Goal: Information Seeking & Learning: Learn about a topic

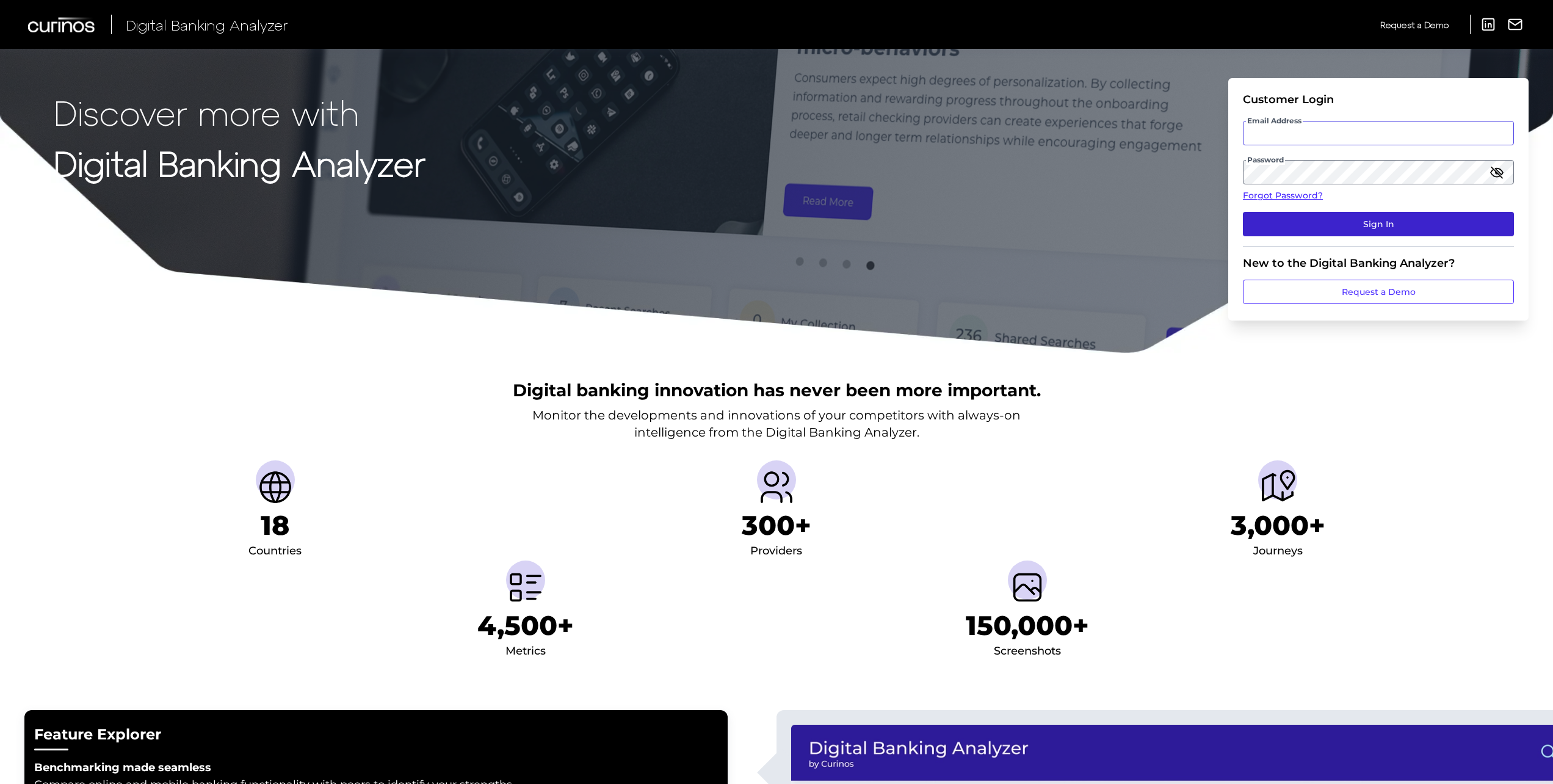
type input "[PERSON_NAME][EMAIL_ADDRESS][PERSON_NAME][DOMAIN_NAME]"
click at [1405, 226] on button "Sign In" at bounding box center [1378, 224] width 271 height 25
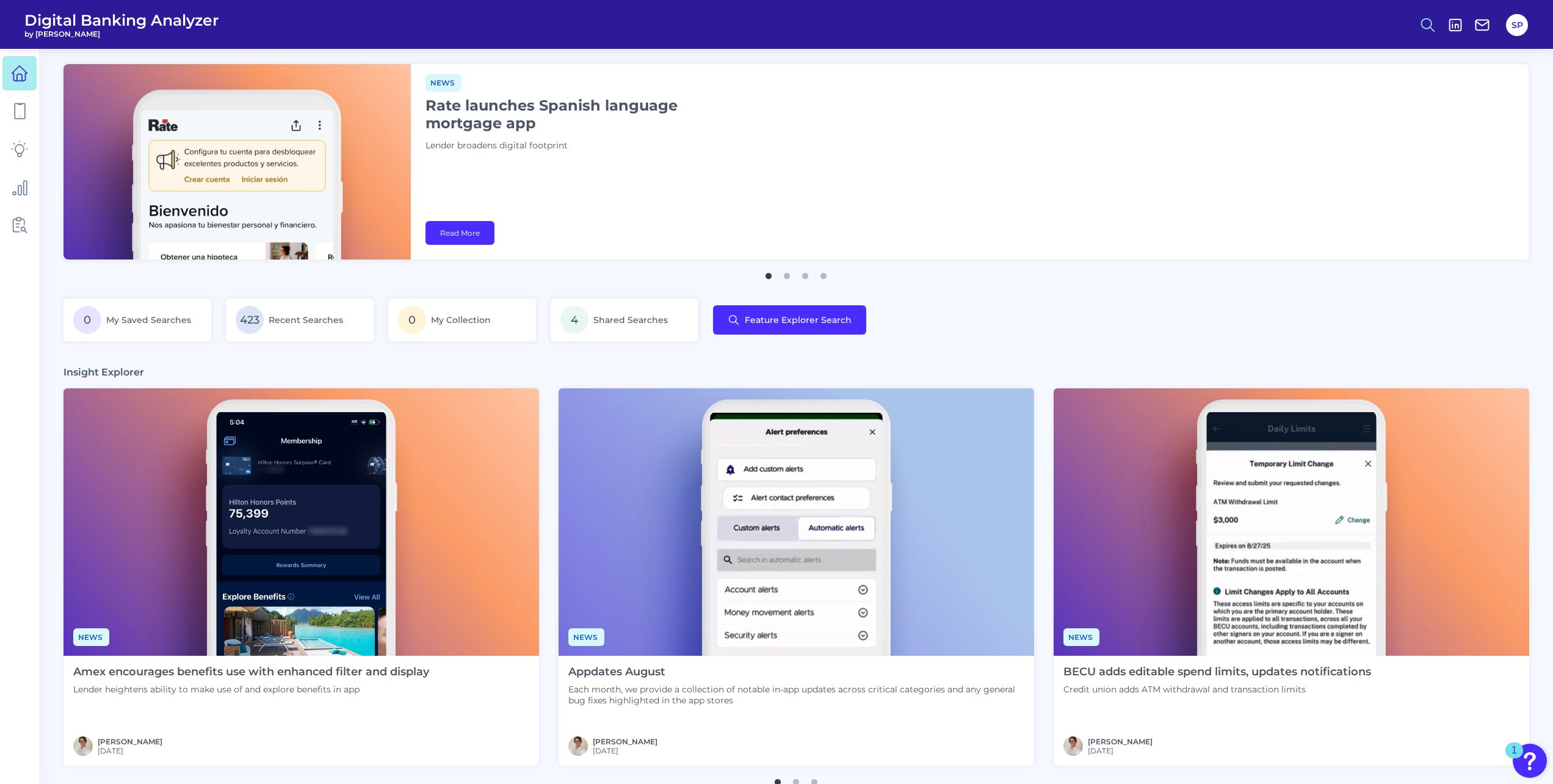
click at [1423, 21] on icon at bounding box center [1428, 25] width 17 height 17
click at [1378, 83] on button "Feature Explorer Search" at bounding box center [1368, 89] width 147 height 30
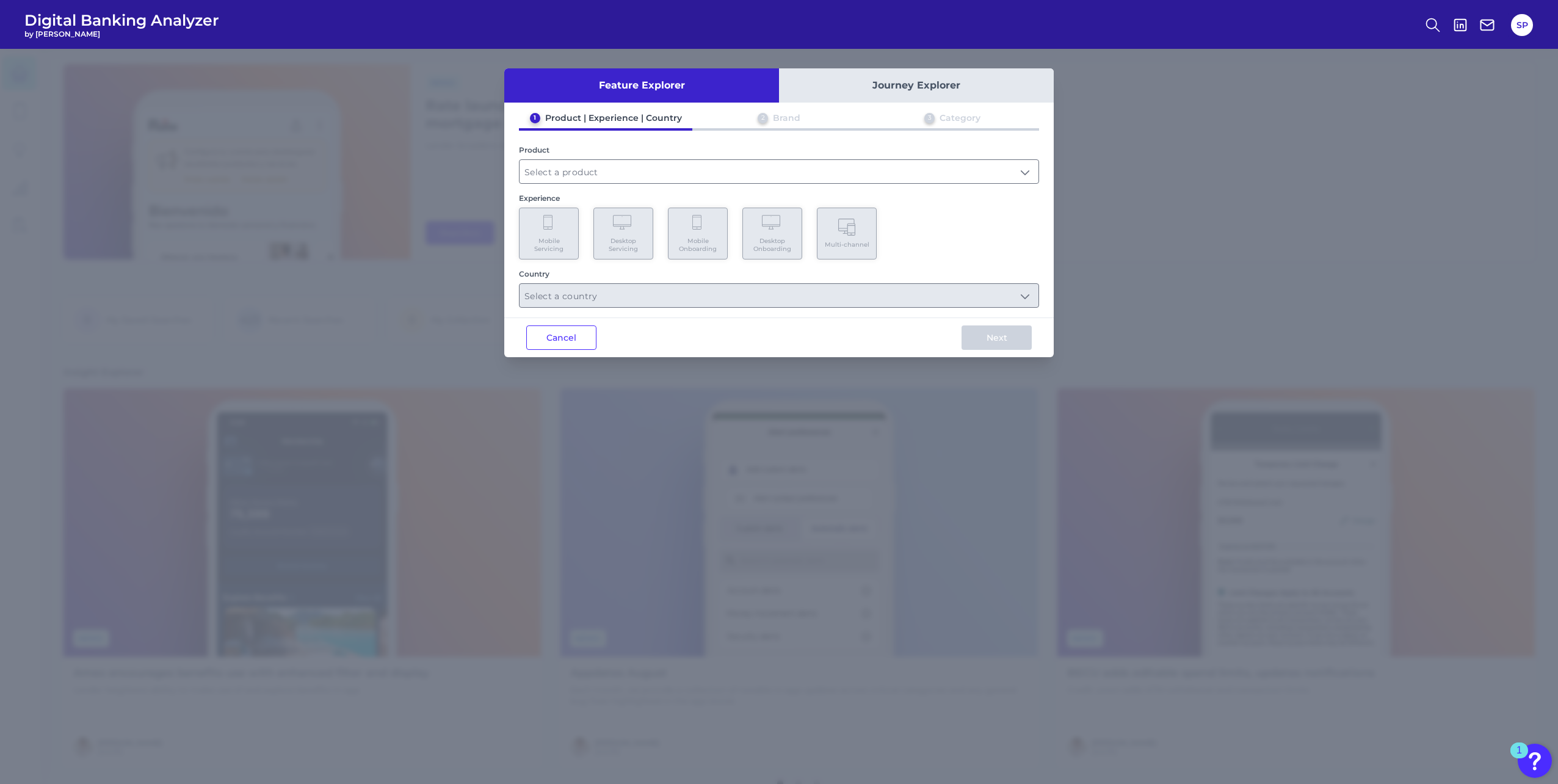
click at [789, 188] on div "1 Product | Experience | Country 2 Brand 3 Category Product Experience Mobile S…" at bounding box center [778, 210] width 549 height 195
click at [1030, 173] on input "text" at bounding box center [779, 171] width 519 height 23
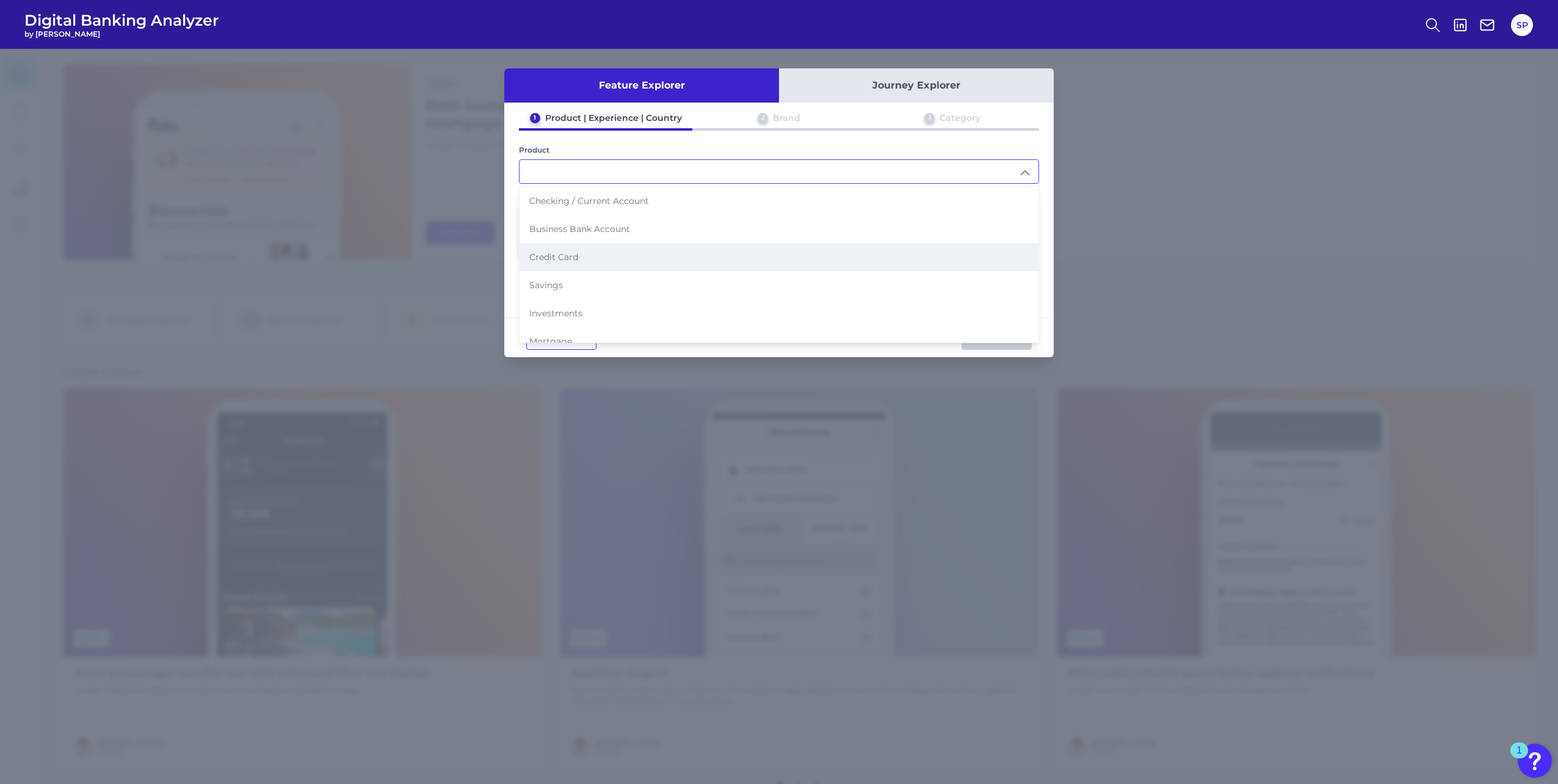
click at [981, 249] on li "Credit Card" at bounding box center [779, 257] width 519 height 28
type input "Credit Card"
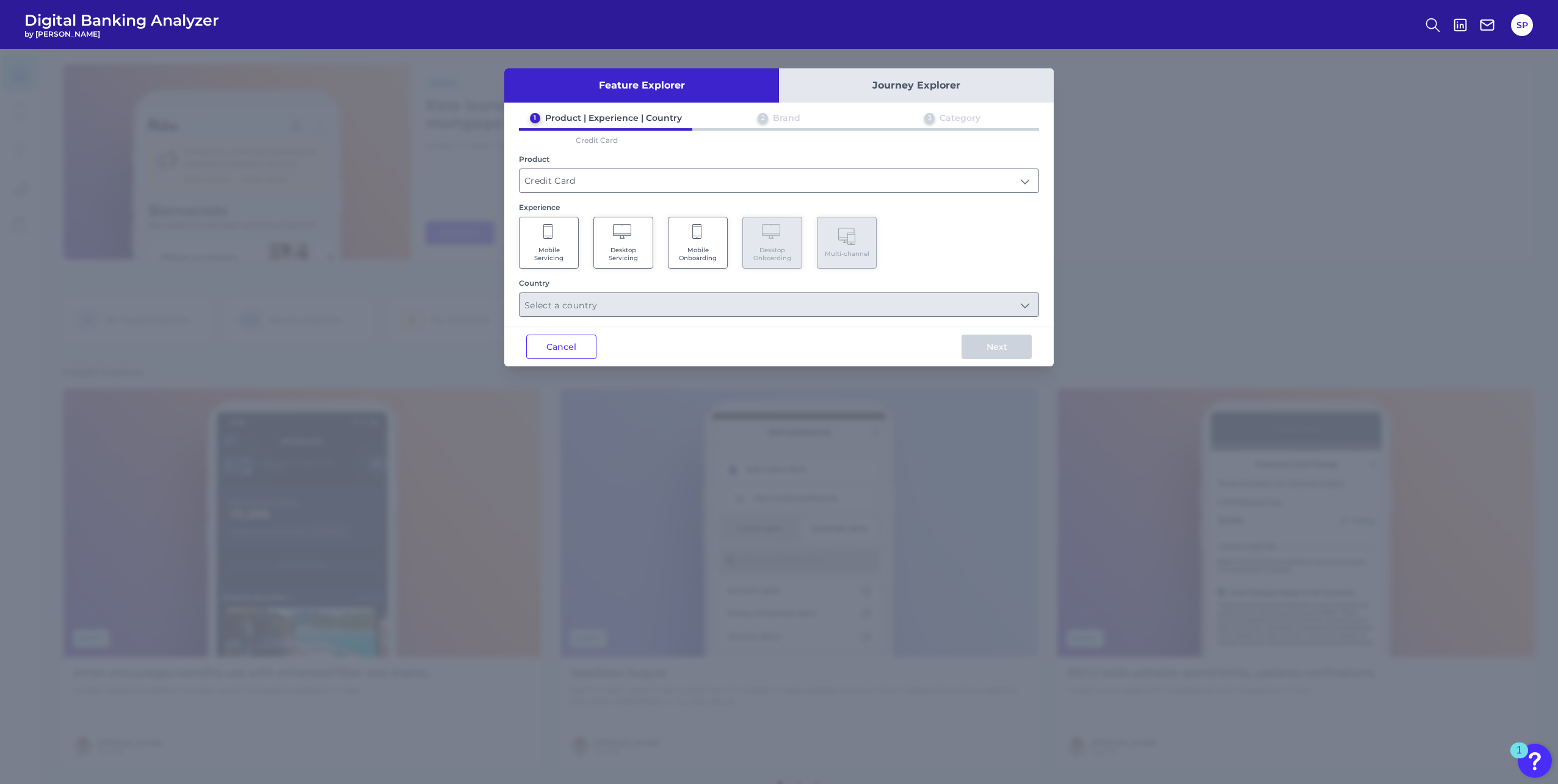
click at [700, 255] on span "Mobile Onboarding" at bounding box center [697, 254] width 46 height 16
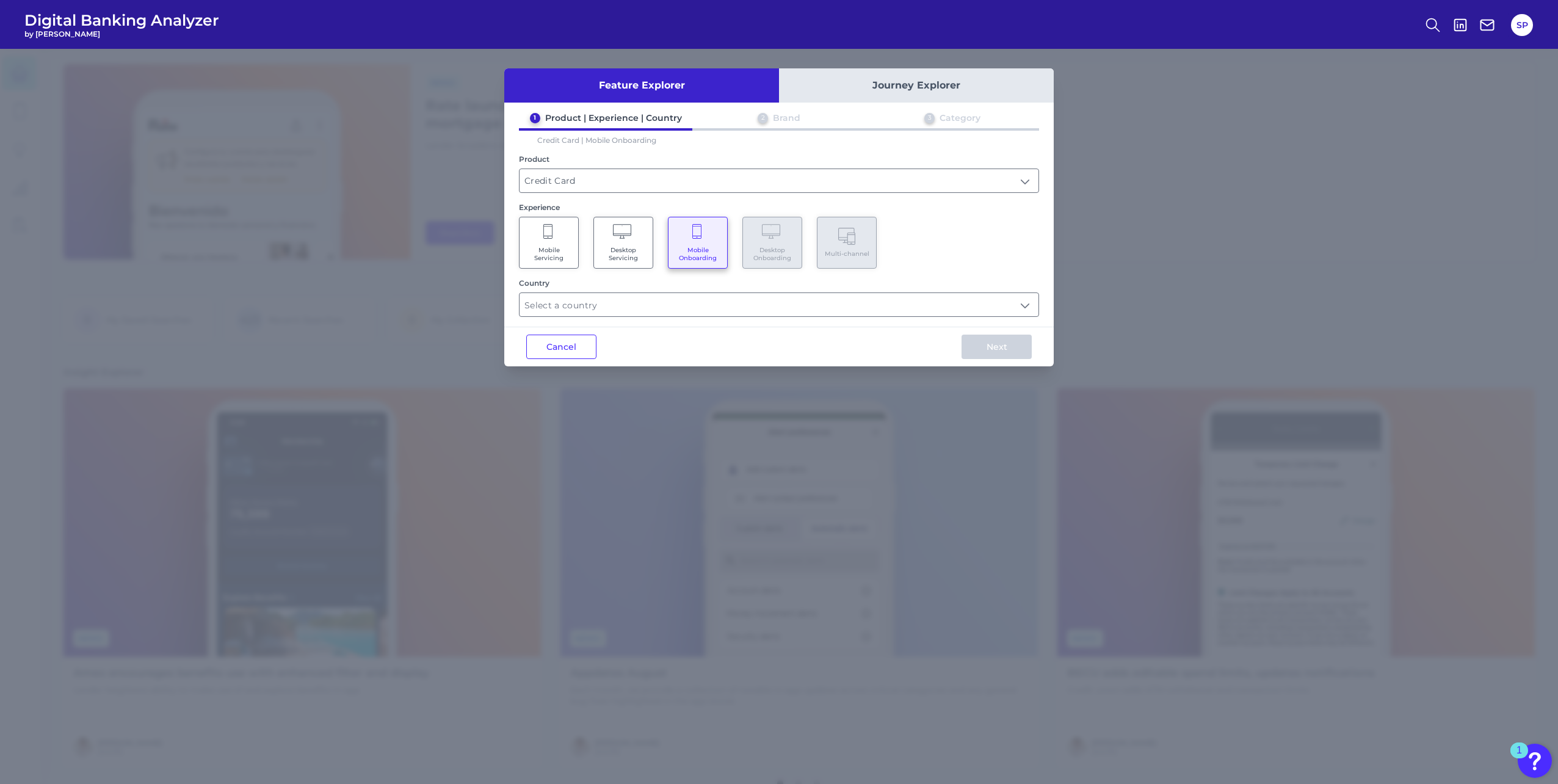
click at [558, 250] on span "Mobile Servicing" at bounding box center [548, 254] width 46 height 16
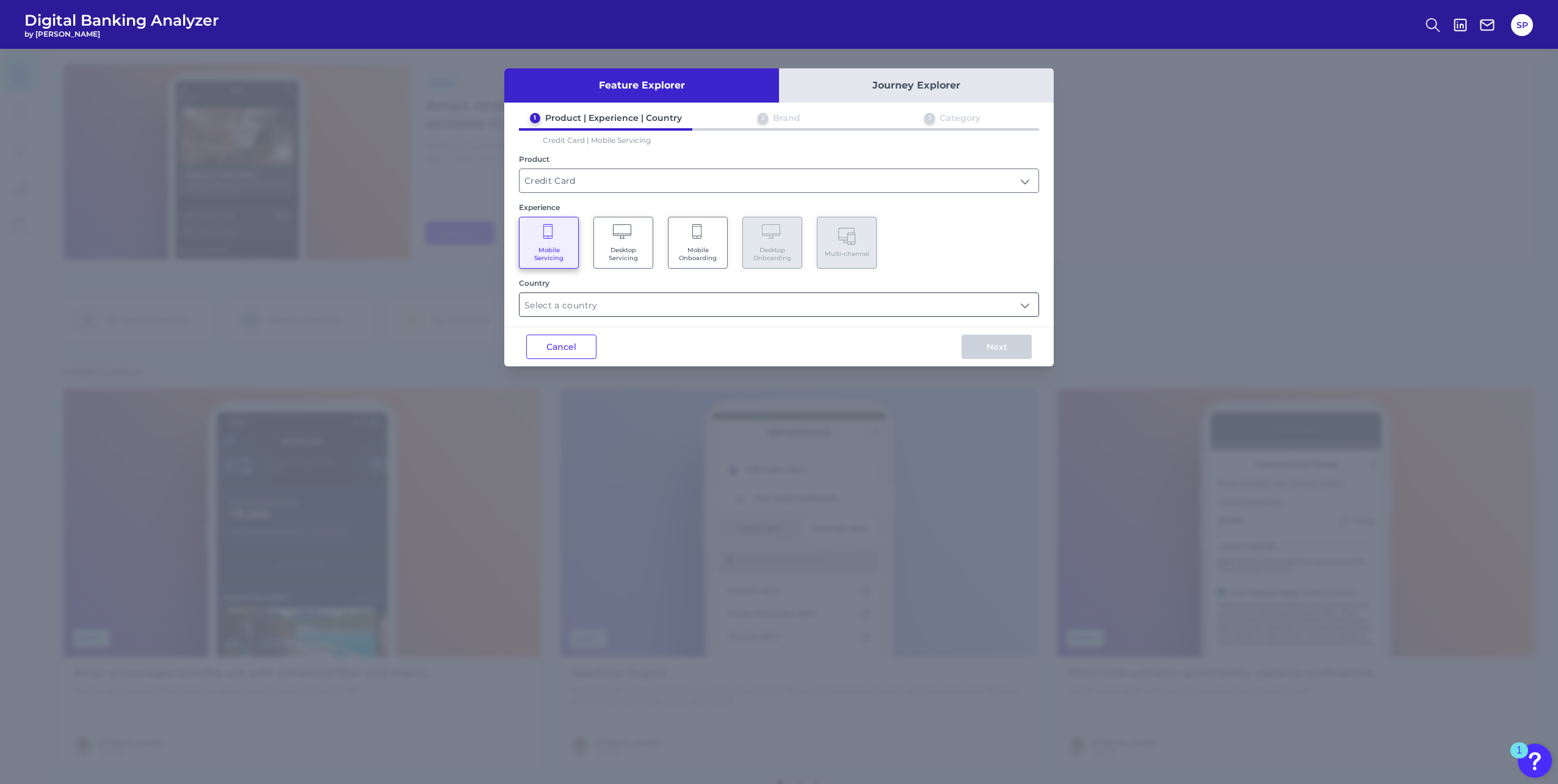
click at [1023, 302] on input "text" at bounding box center [779, 304] width 519 height 23
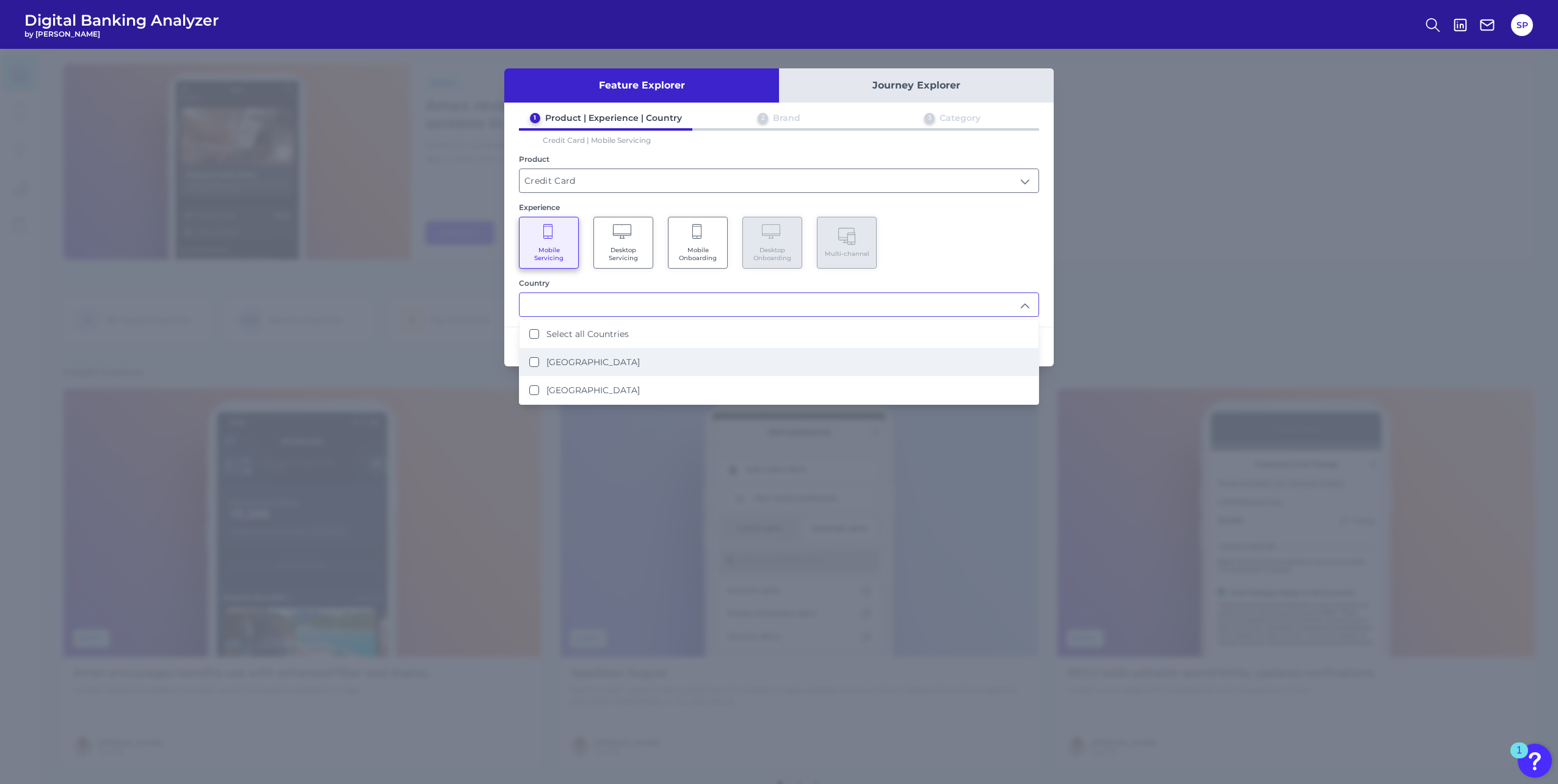
click at [996, 370] on li "[GEOGRAPHIC_DATA]" at bounding box center [779, 362] width 519 height 28
type input "[GEOGRAPHIC_DATA]"
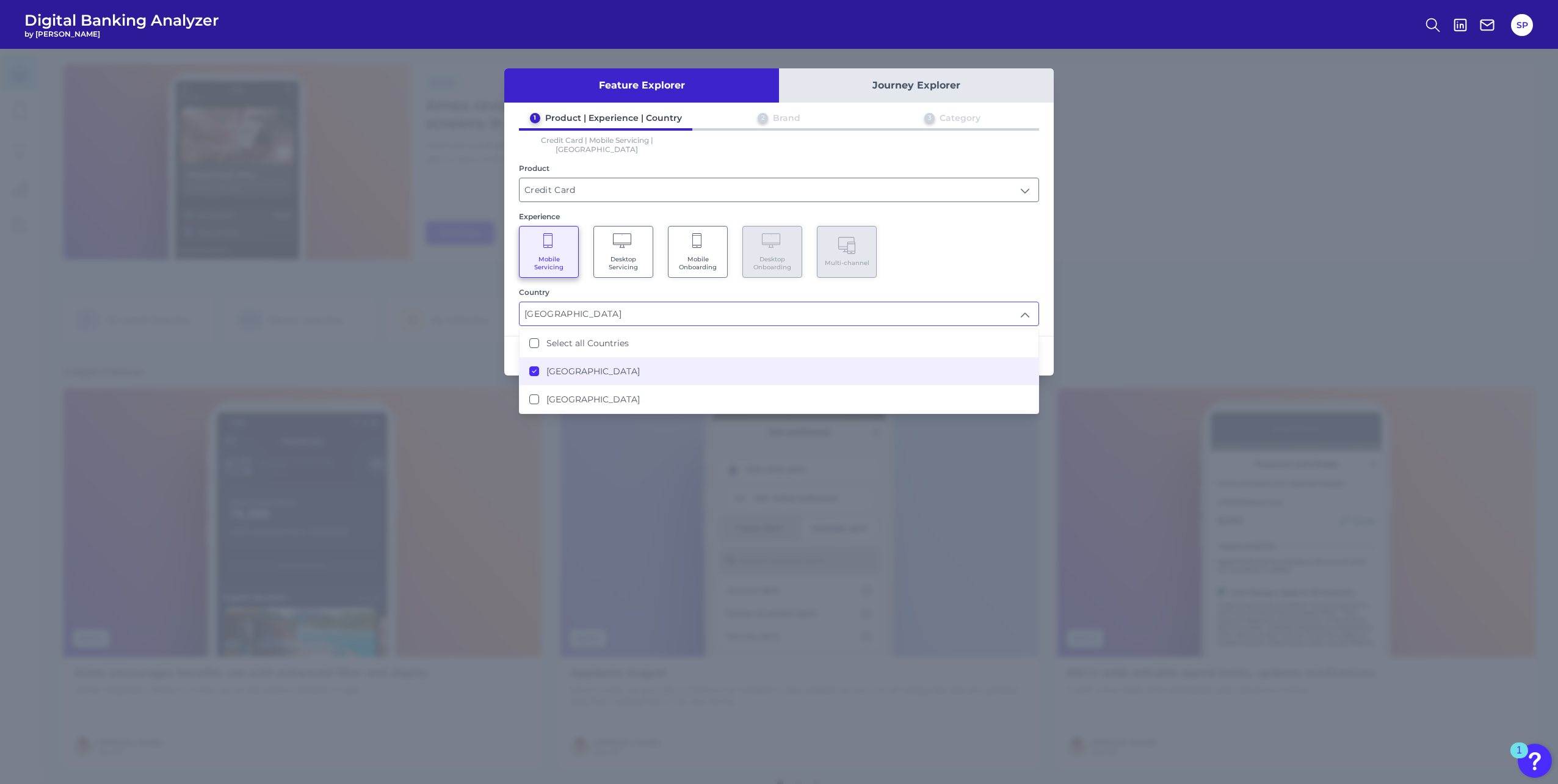
scroll to position [1, 0]
click at [1016, 235] on div "Mobile Servicing Desktop Servicing Mobile Onboarding Desktop Onboarding Multi-c…" at bounding box center [779, 252] width 520 height 52
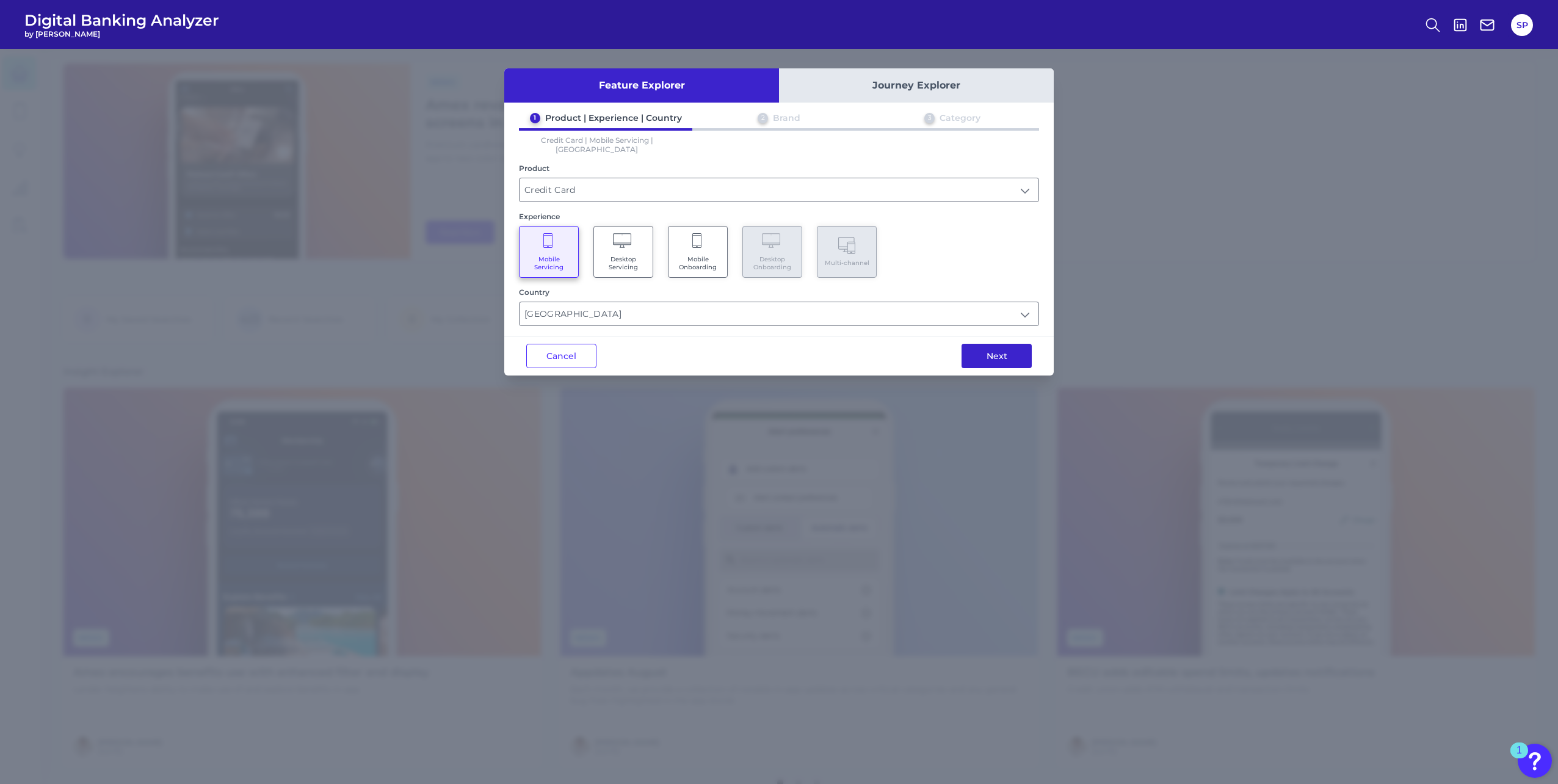
click at [1015, 344] on button "Next" at bounding box center [997, 356] width 70 height 25
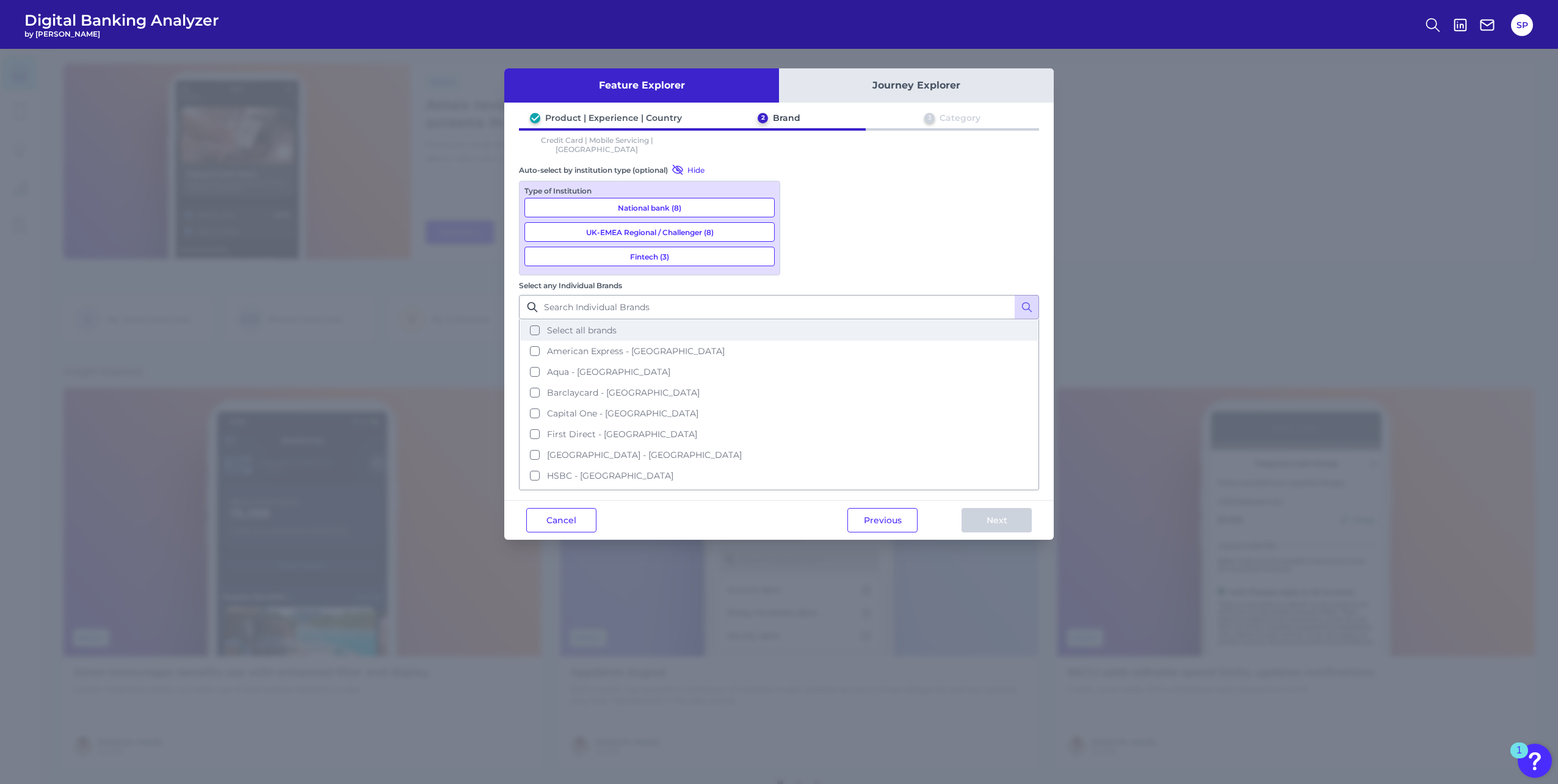
click at [885, 320] on button "Select all brands" at bounding box center [779, 330] width 518 height 21
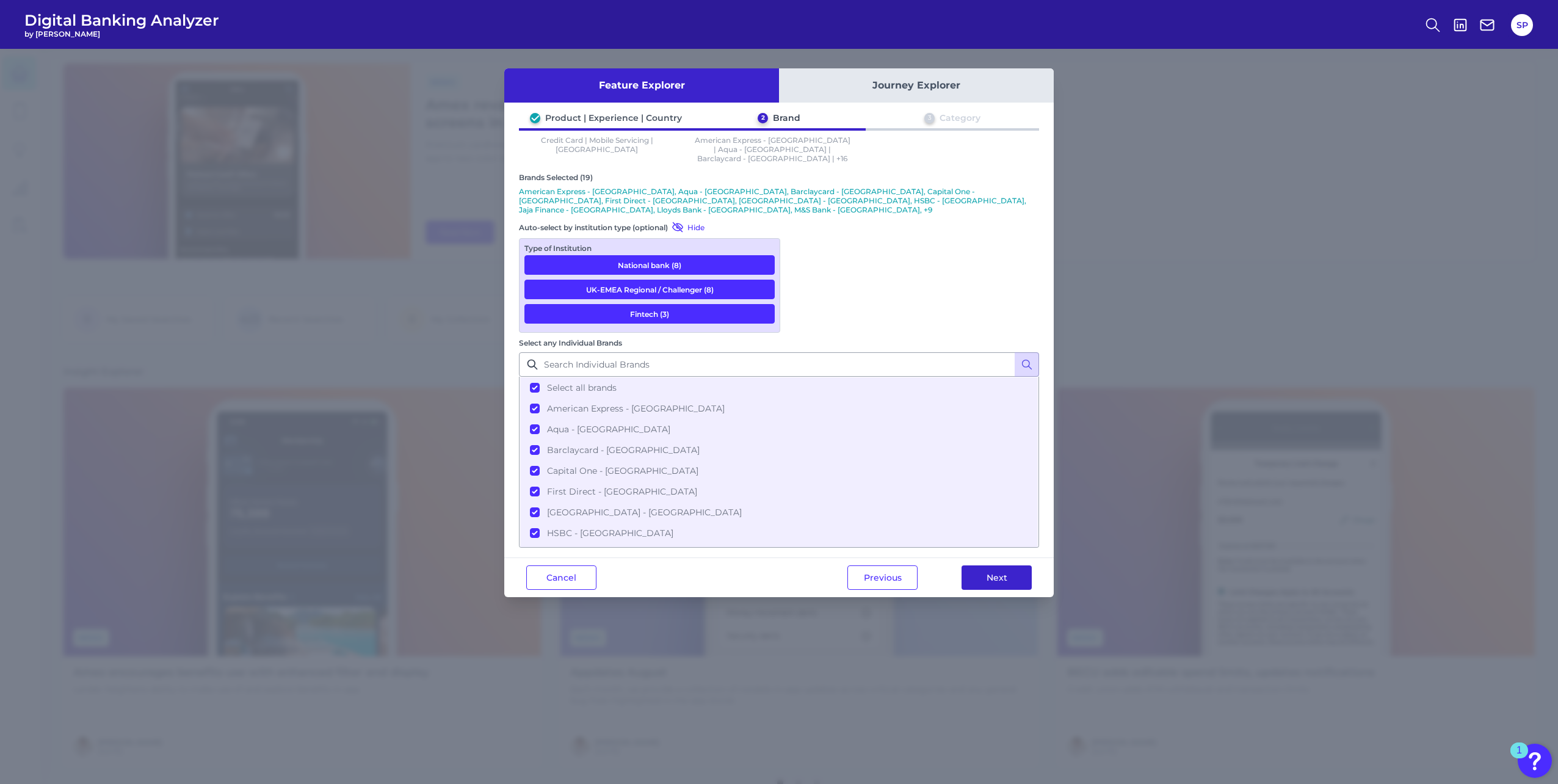
click at [996, 565] on button "Next" at bounding box center [997, 577] width 70 height 25
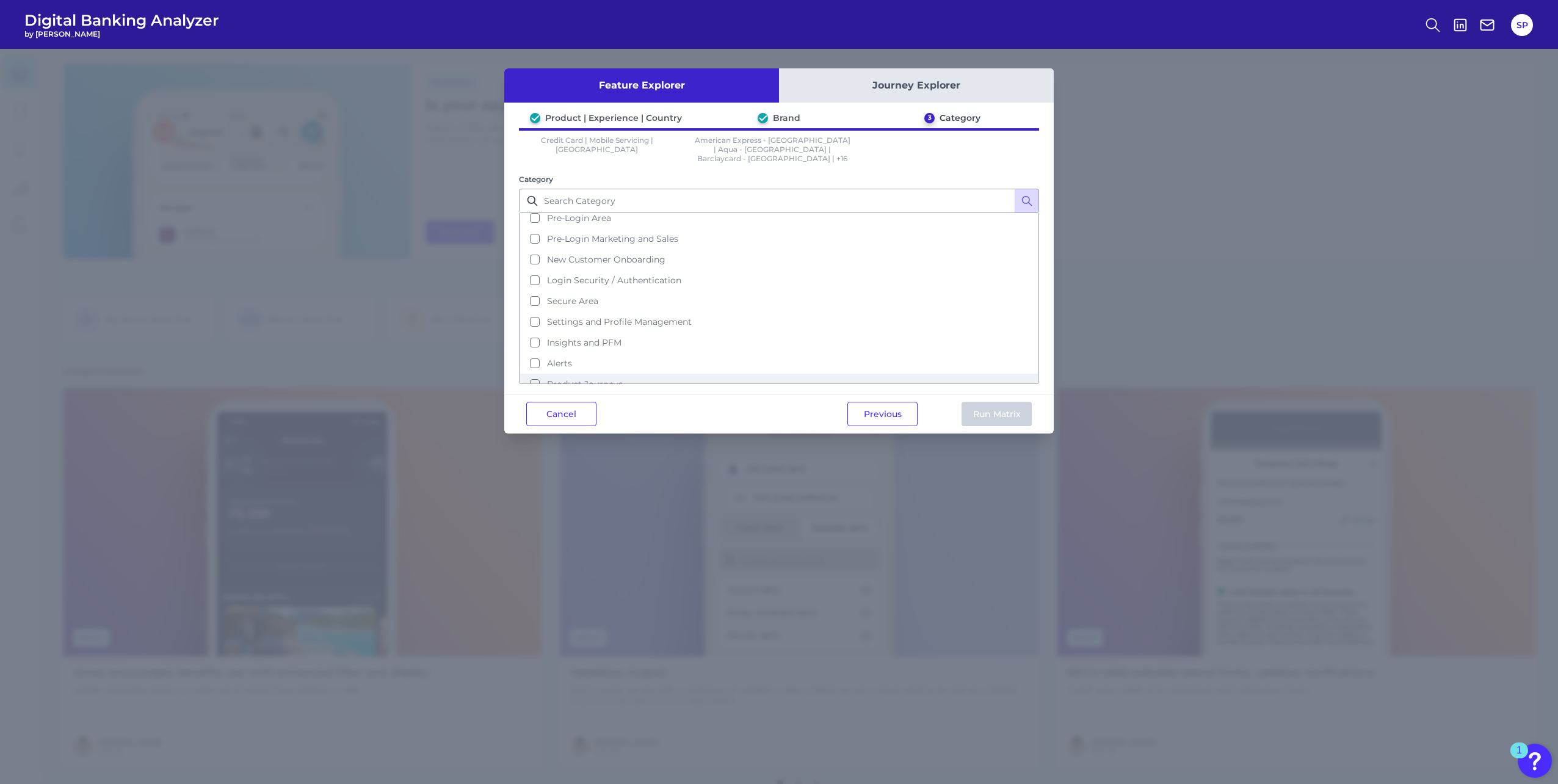
scroll to position [0, 0]
click at [673, 214] on button "Select all categories" at bounding box center [779, 224] width 518 height 21
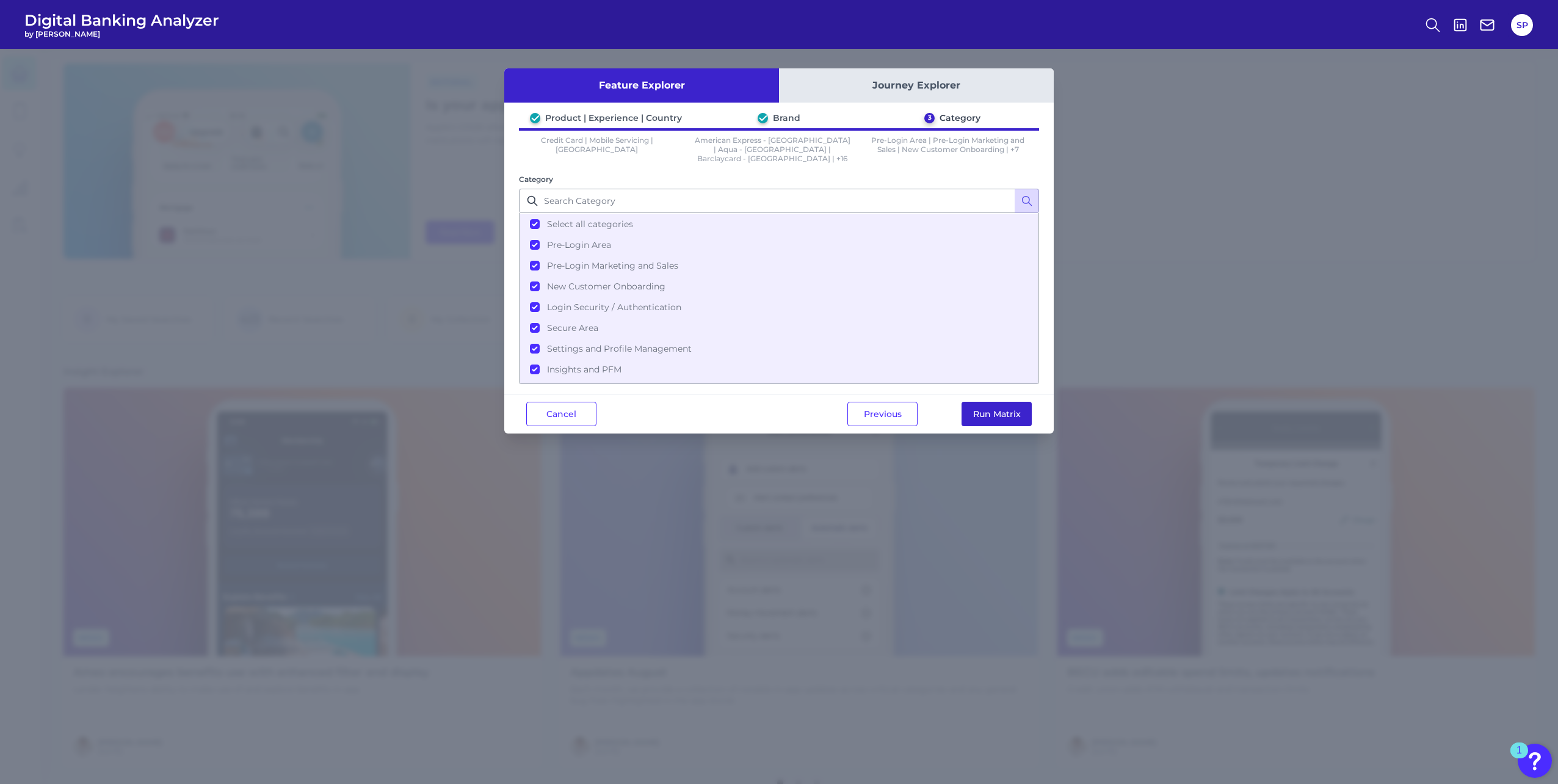
click at [987, 408] on button "Run Matrix" at bounding box center [997, 413] width 70 height 25
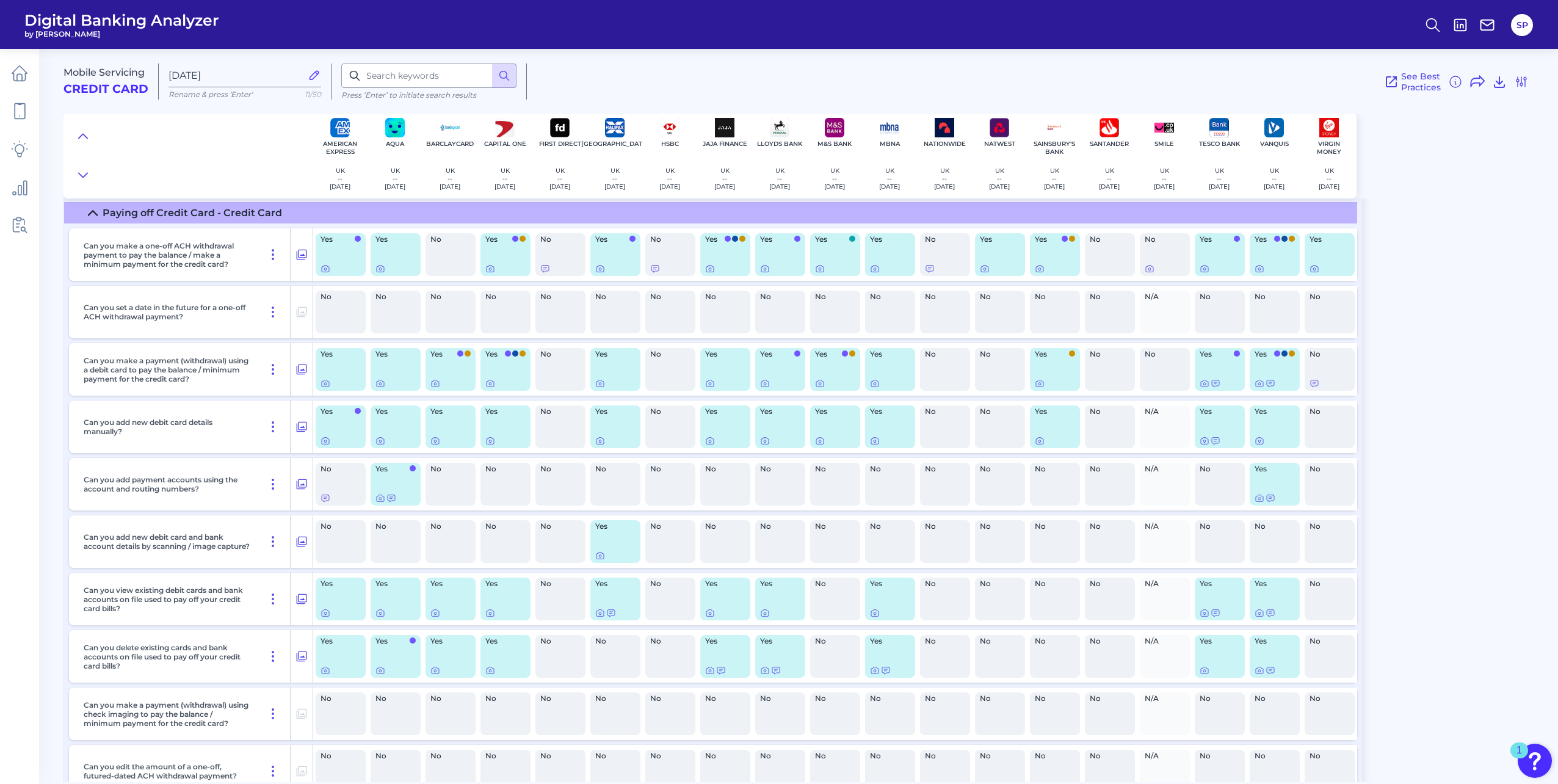
scroll to position [5494, 0]
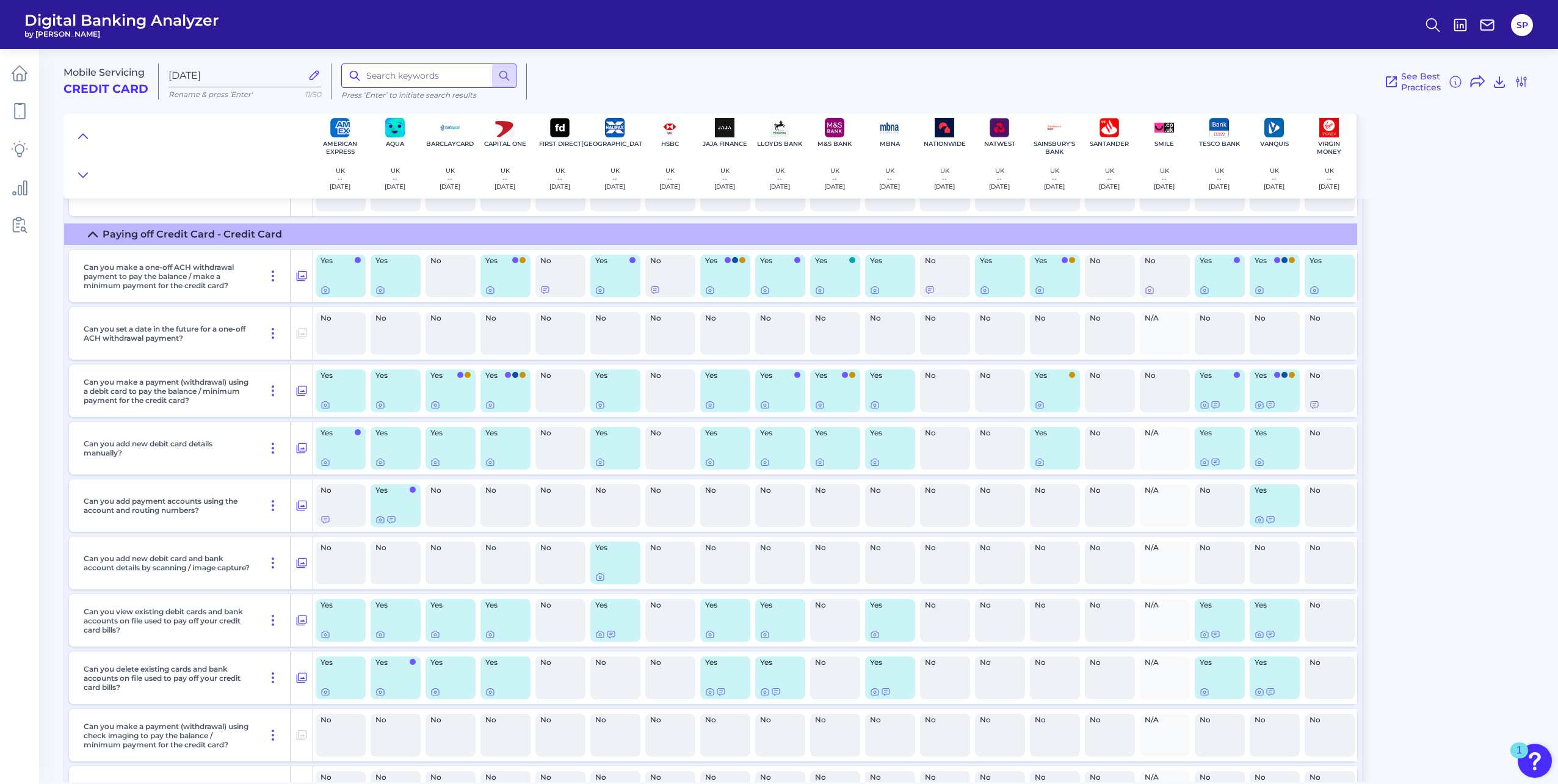
click at [398, 74] on input at bounding box center [429, 75] width 175 height 25
type input "online"
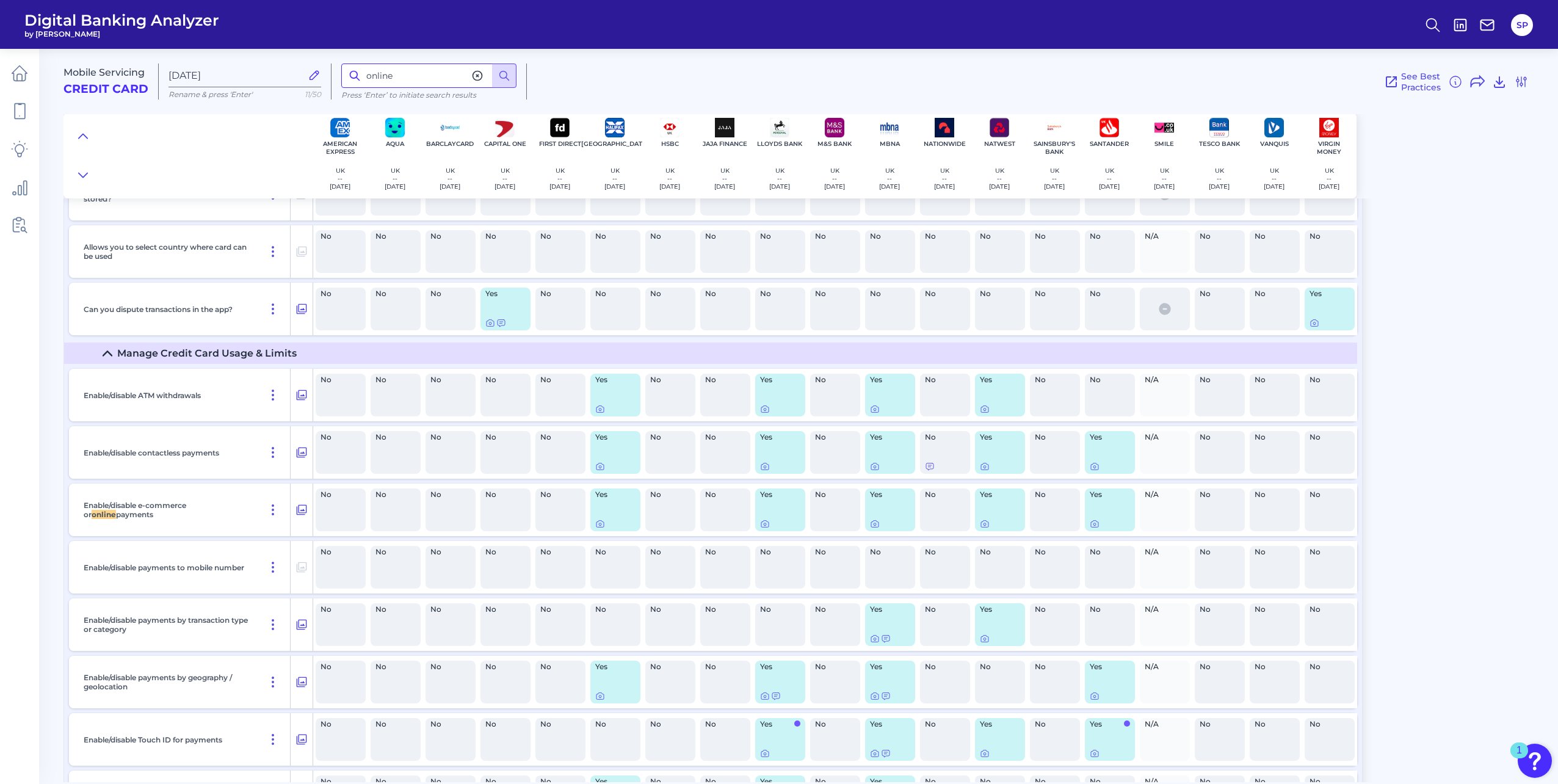
scroll to position [7934, 0]
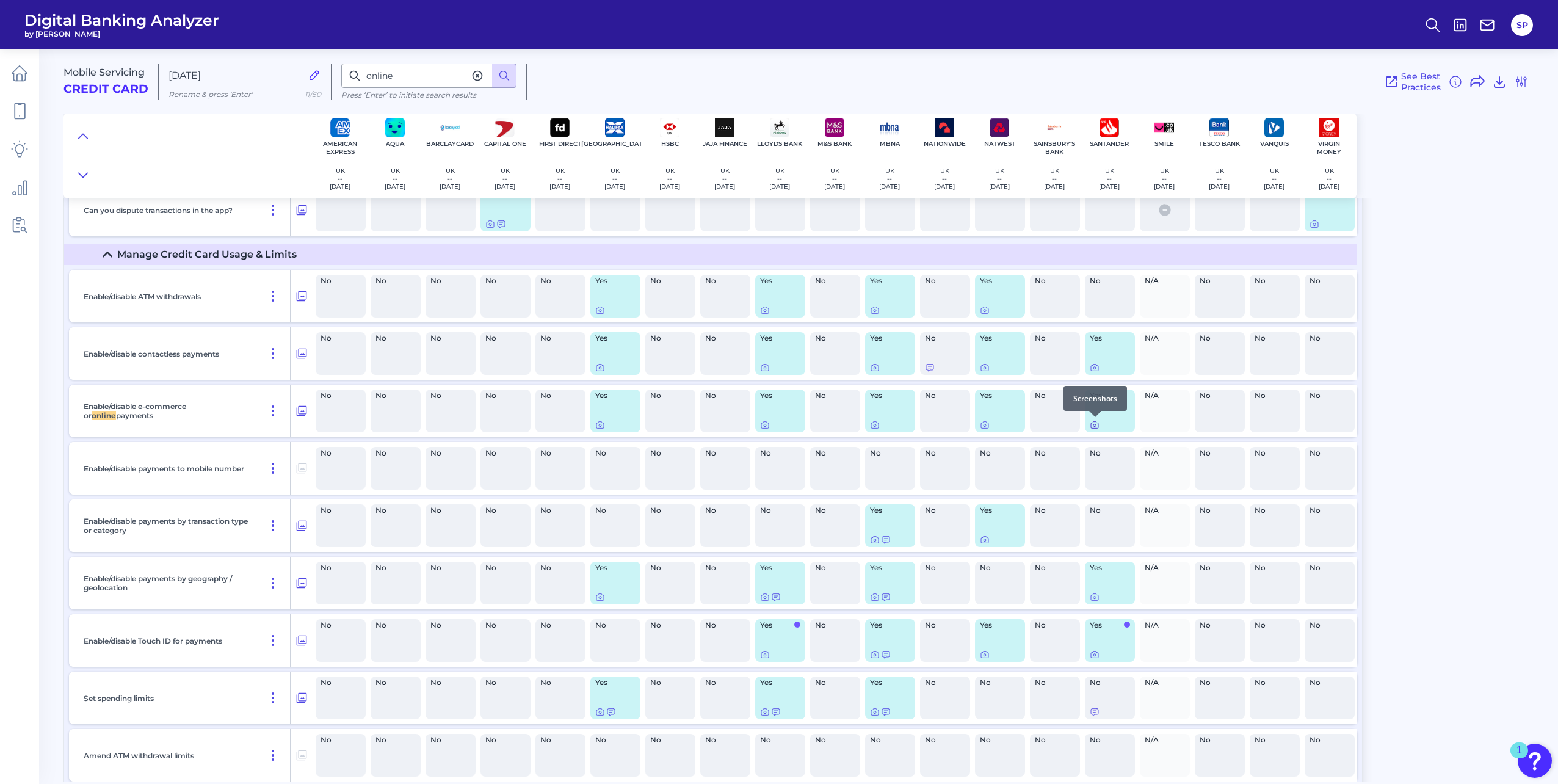
click at [1096, 424] on icon at bounding box center [1094, 424] width 9 height 9
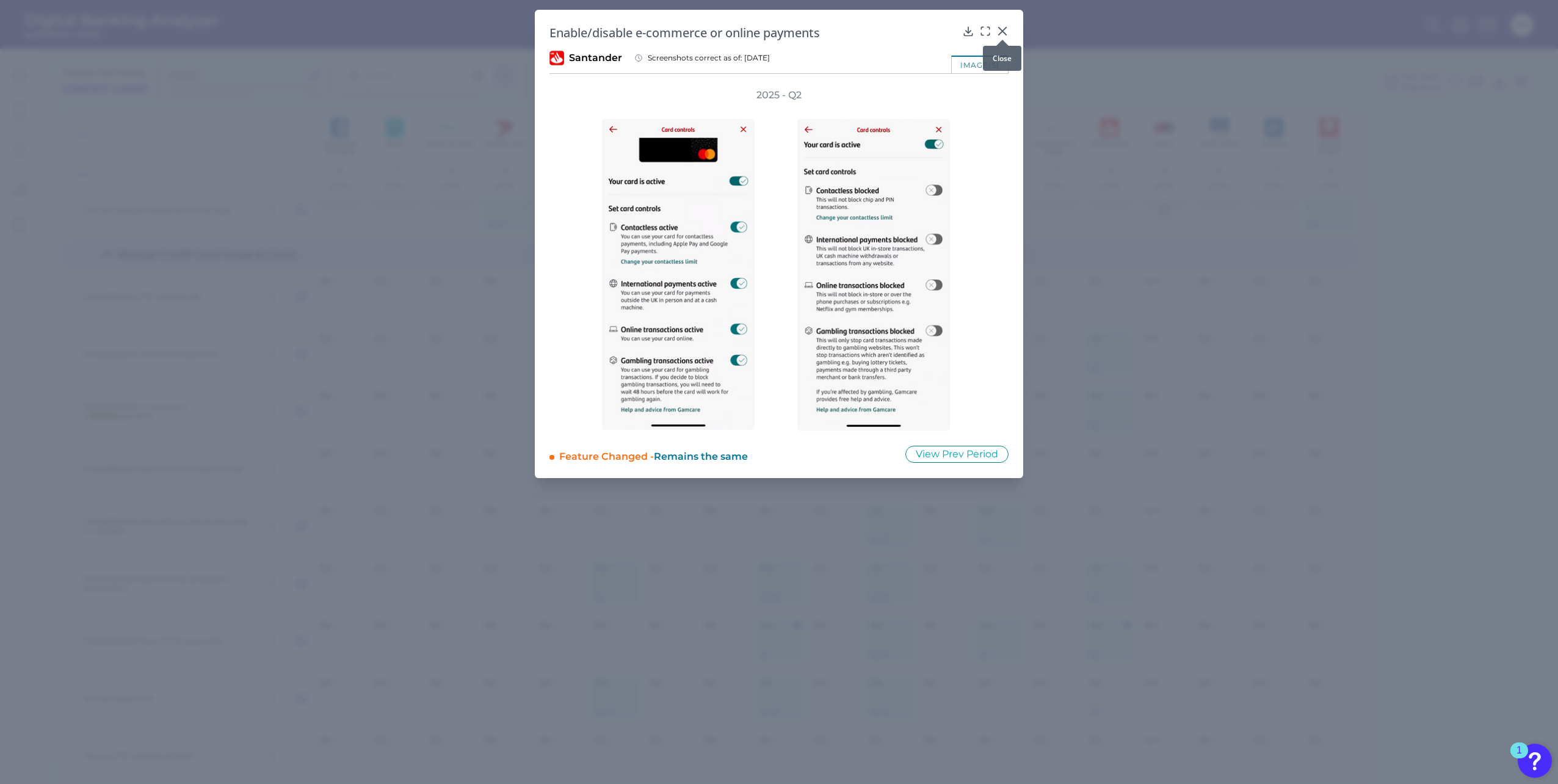
click at [1002, 28] on icon at bounding box center [1002, 31] width 12 height 12
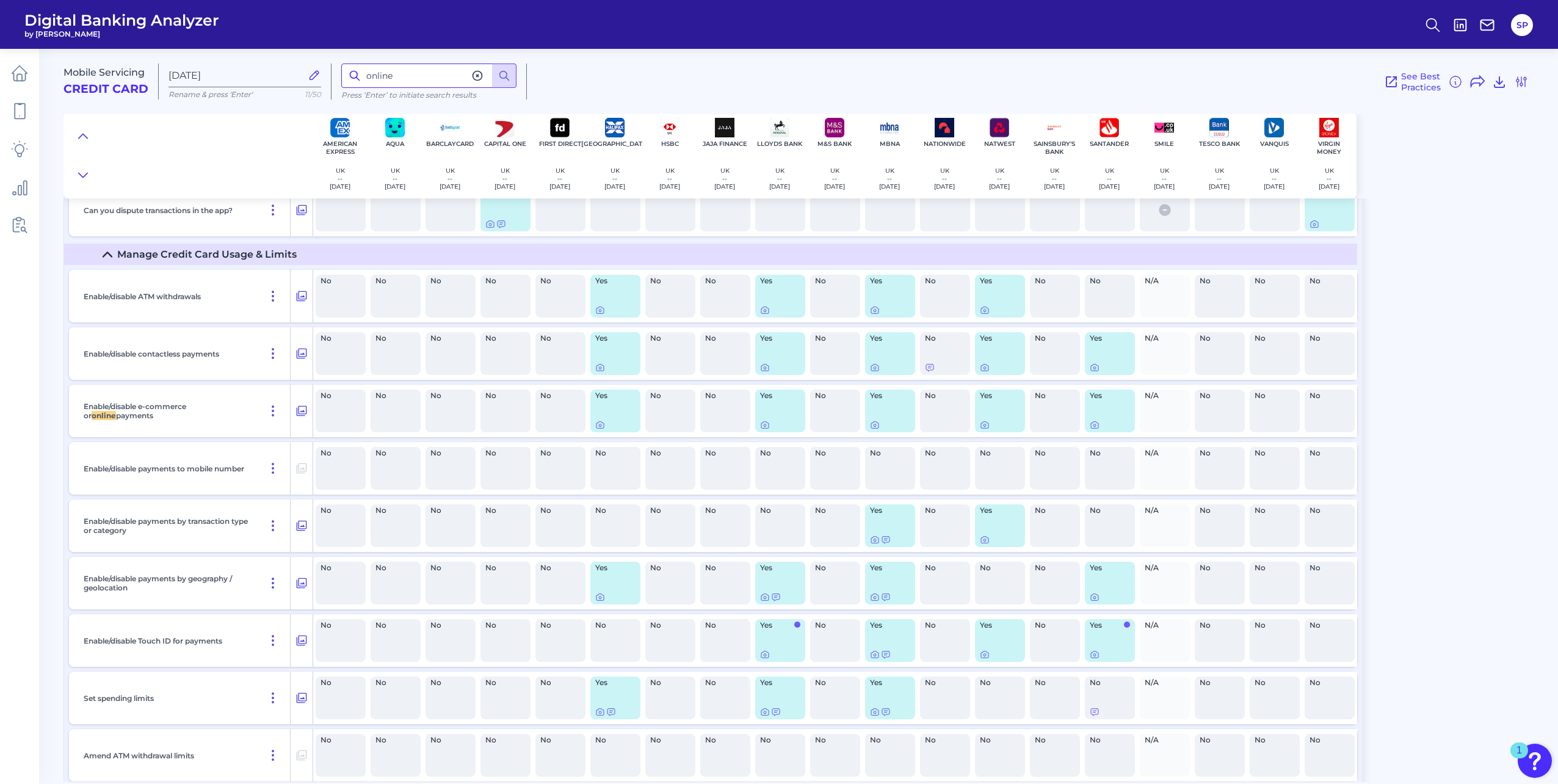
click at [403, 77] on input "online" at bounding box center [429, 75] width 175 height 25
click at [85, 177] on icon at bounding box center [83, 175] width 9 height 12
click at [427, 65] on input "online" at bounding box center [429, 75] width 175 height 25
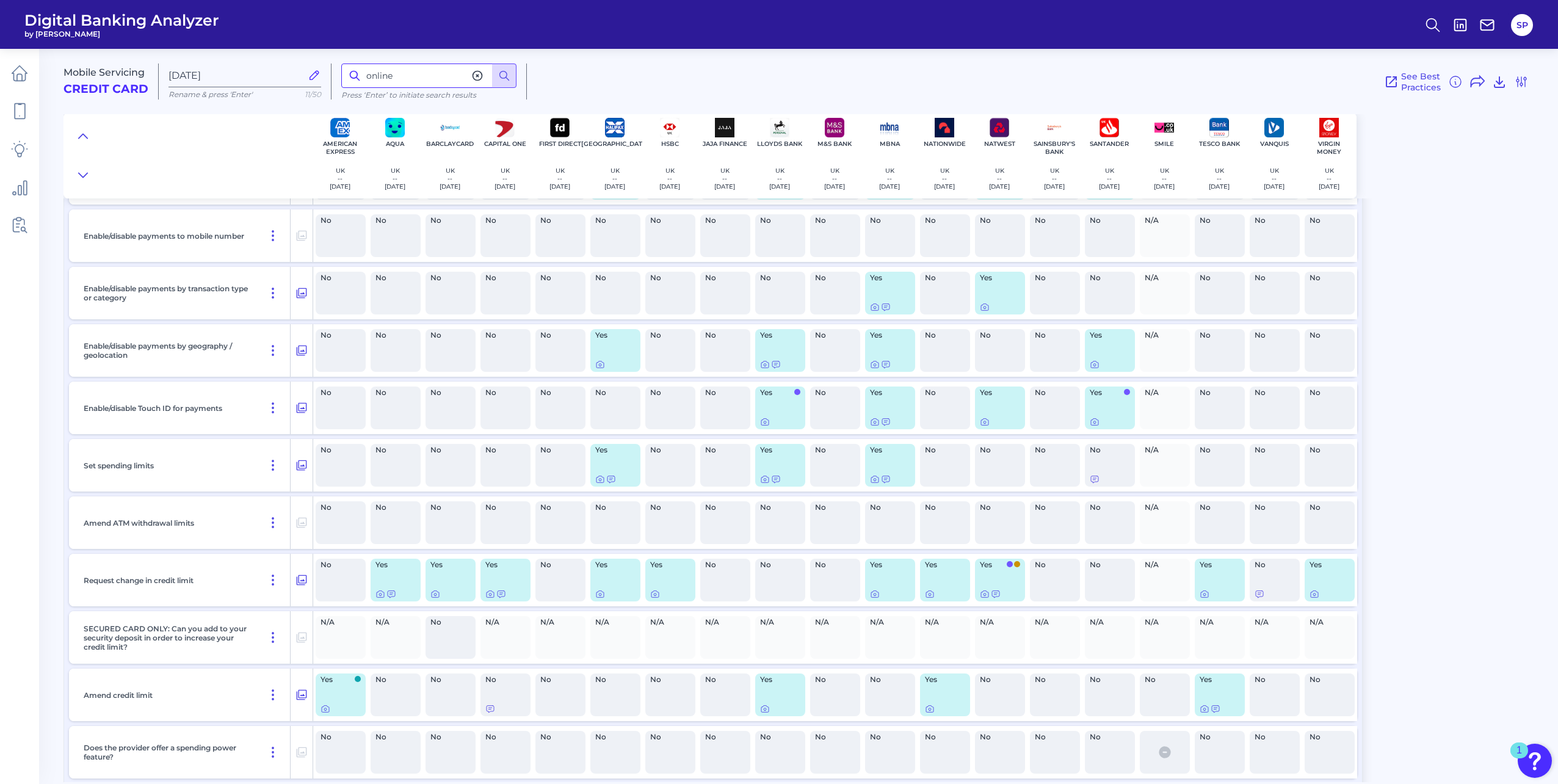
scroll to position [8241, 0]
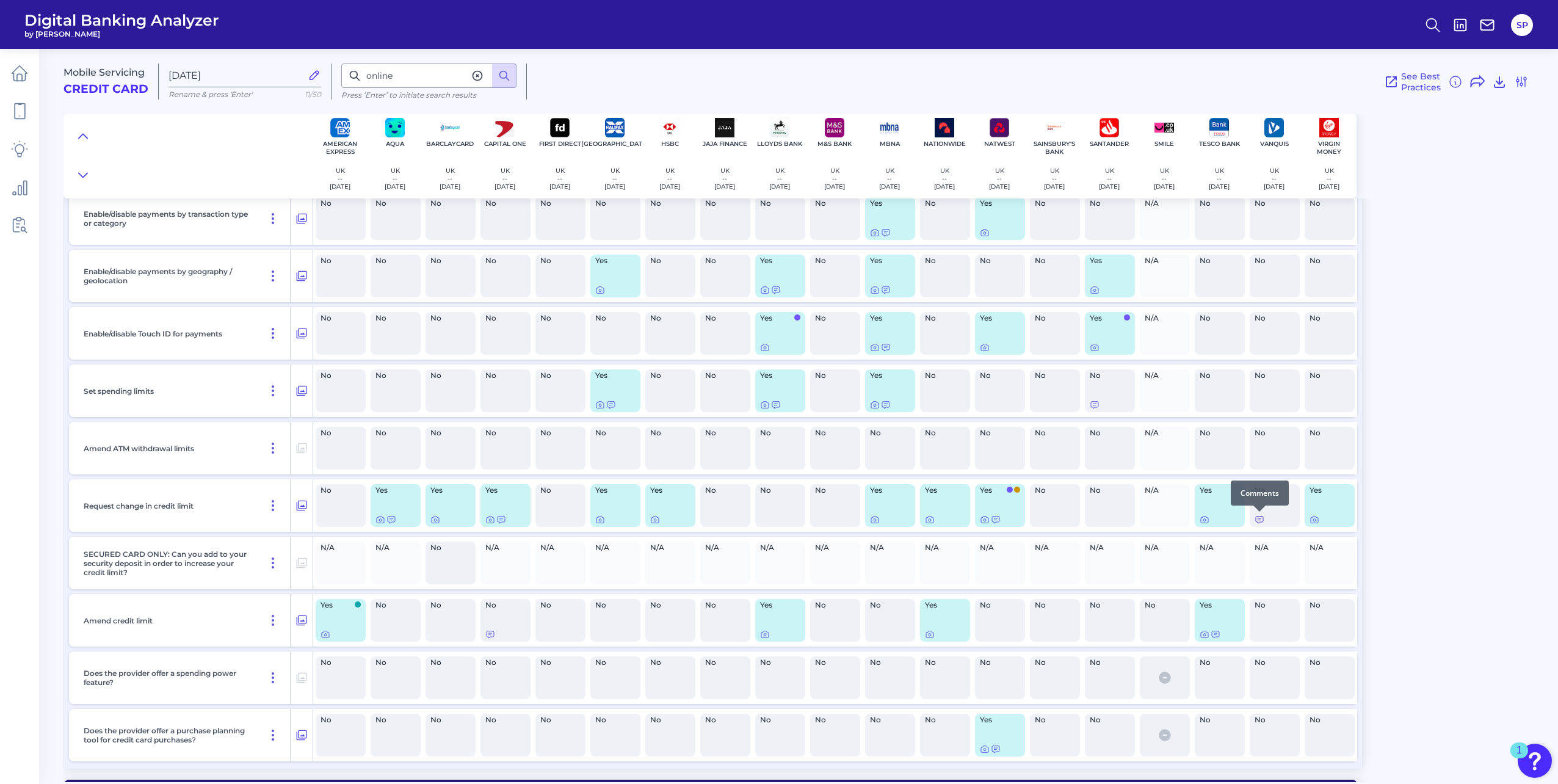
click at [1260, 521] on icon at bounding box center [1259, 519] width 9 height 9
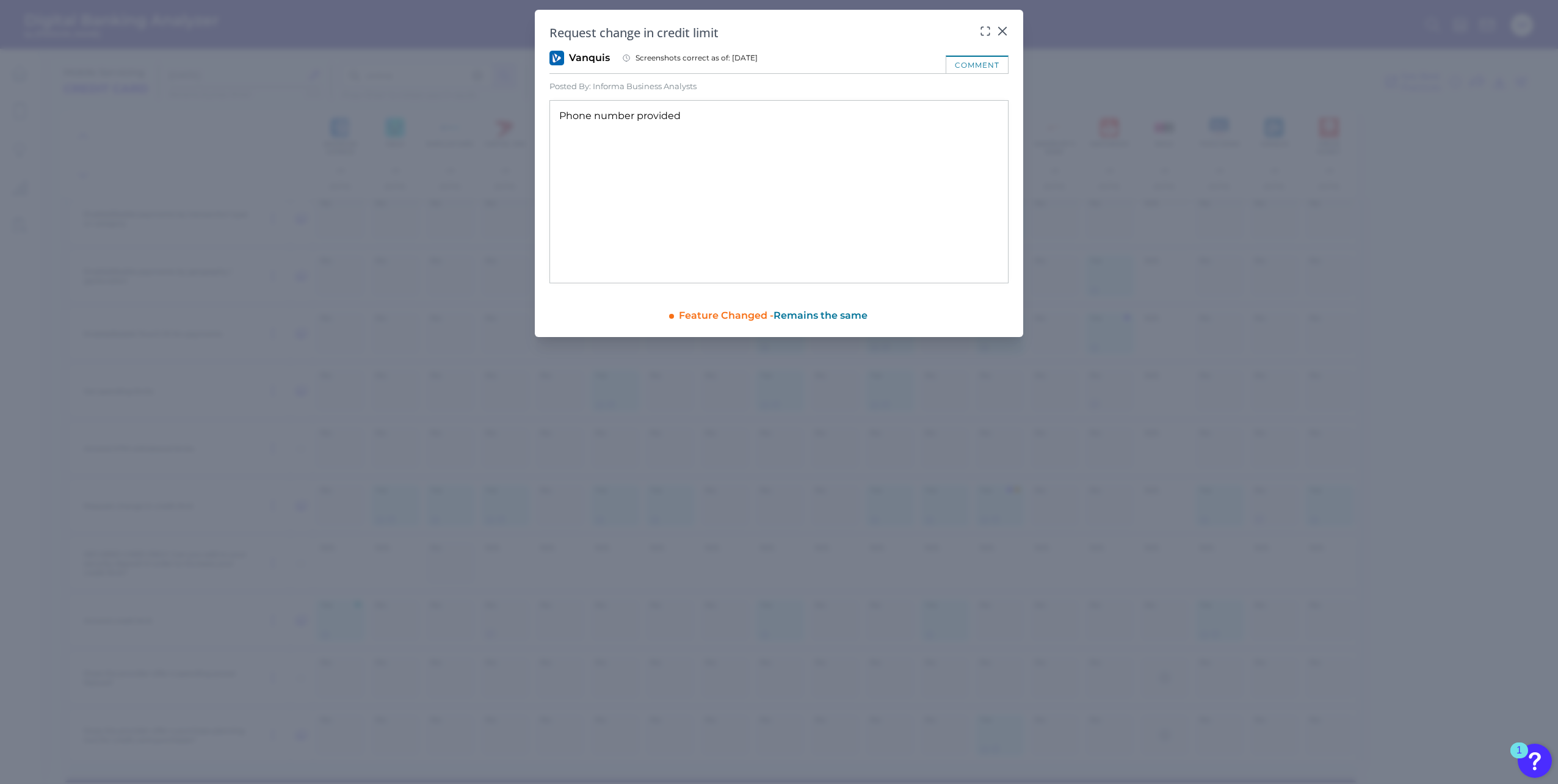
click at [996, 29] on div "Request change in credit limit" at bounding box center [779, 33] width 459 height 16
click at [1002, 28] on icon at bounding box center [1002, 31] width 12 height 12
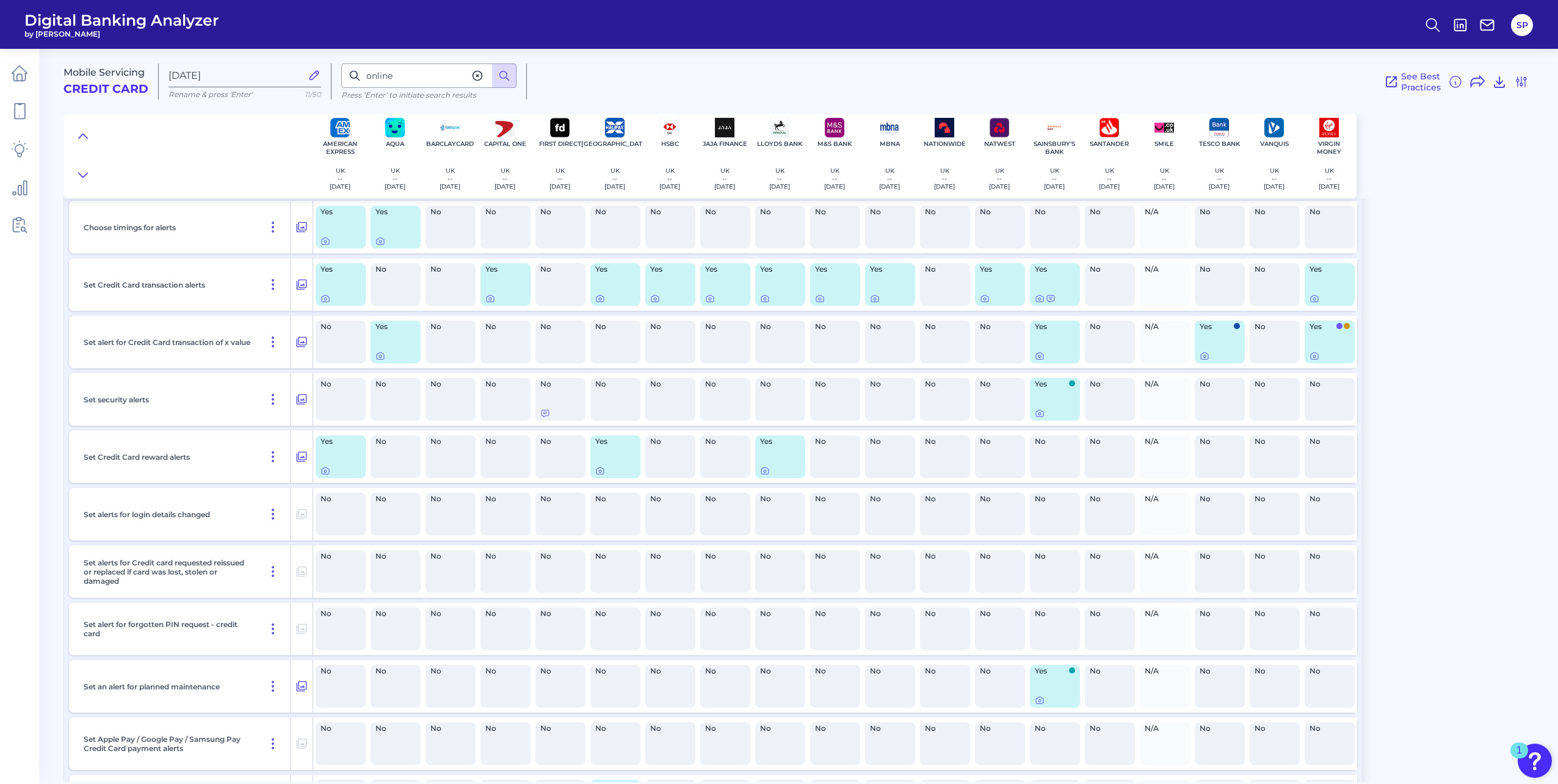
scroll to position [15566, 0]
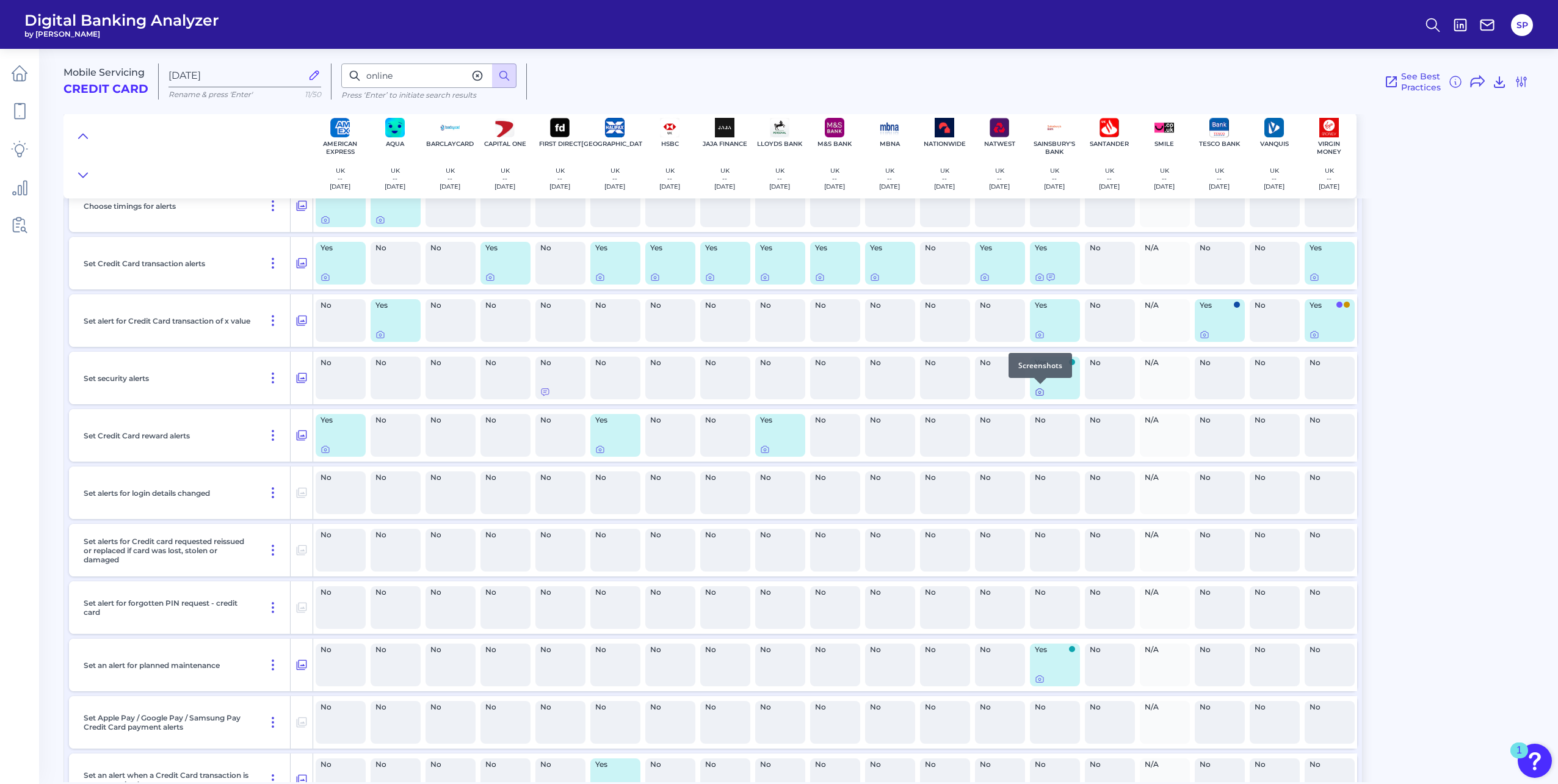
click at [1037, 394] on icon at bounding box center [1039, 391] width 9 height 9
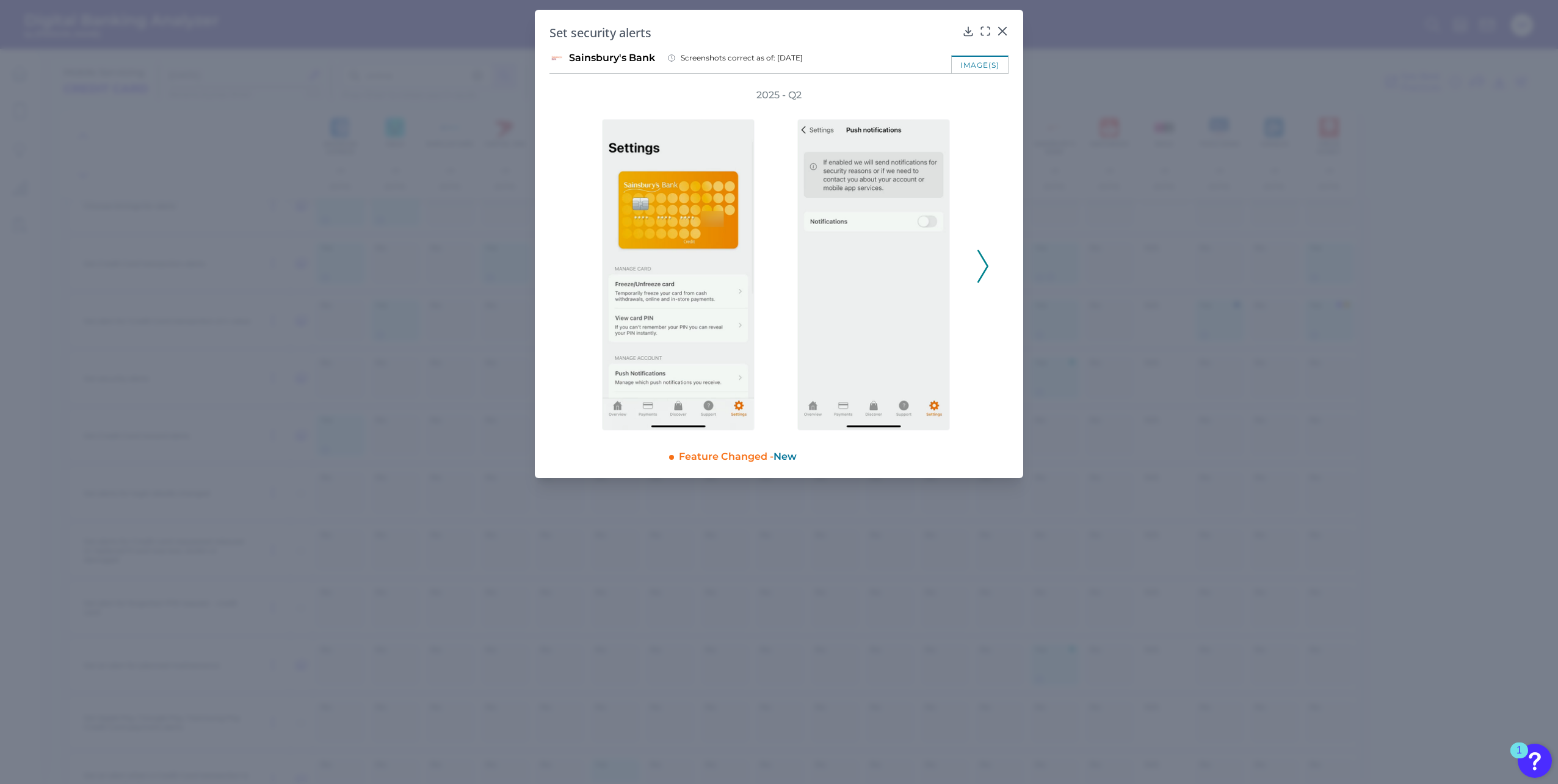
click at [992, 257] on div "2025 - Q2" at bounding box center [779, 259] width 459 height 342
click at [982, 261] on icon at bounding box center [983, 266] width 11 height 33
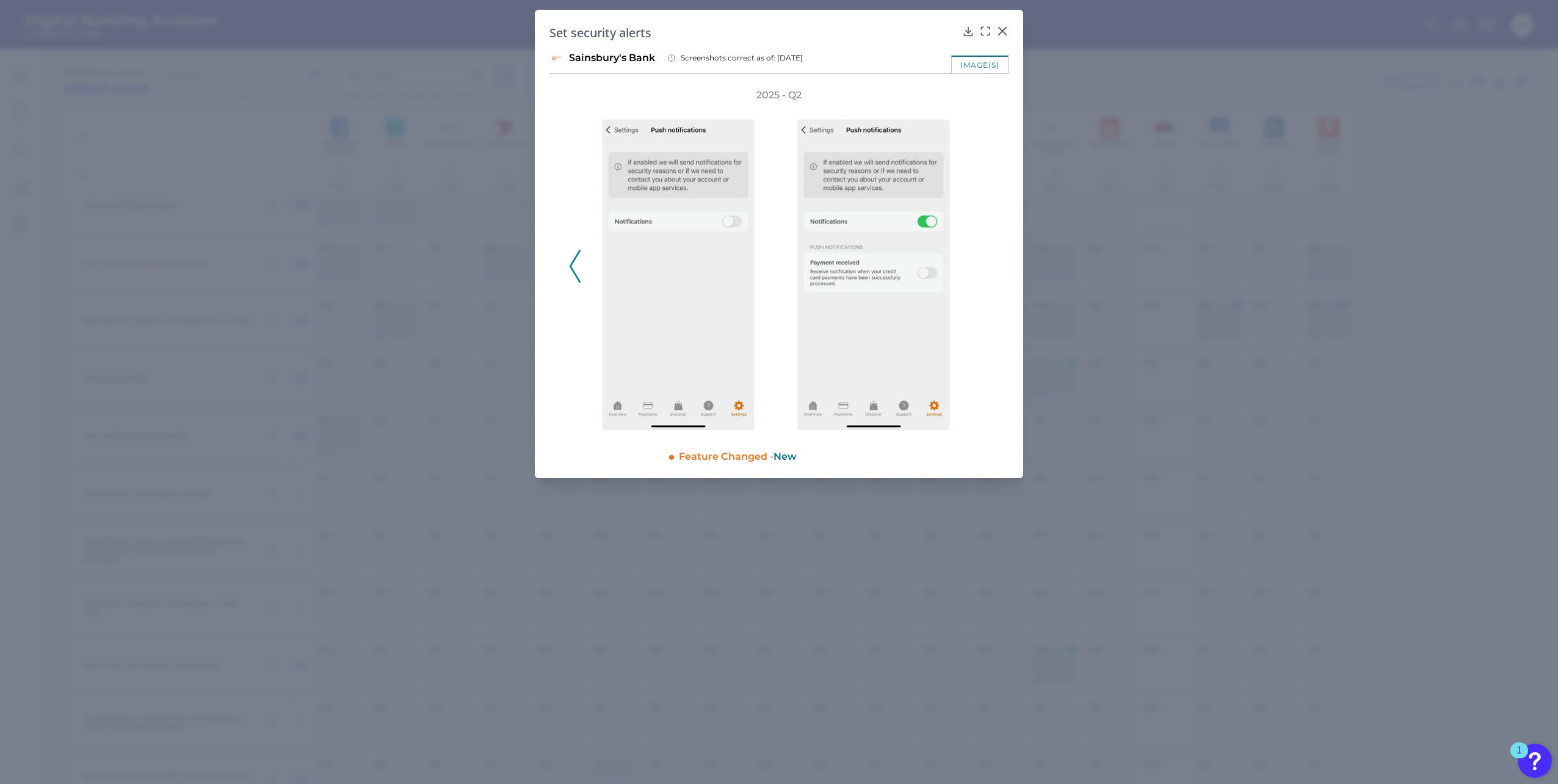
click at [982, 261] on div "2025 - Q2" at bounding box center [779, 259] width 420 height 342
click at [1000, 32] on icon at bounding box center [1003, 31] width 8 height 8
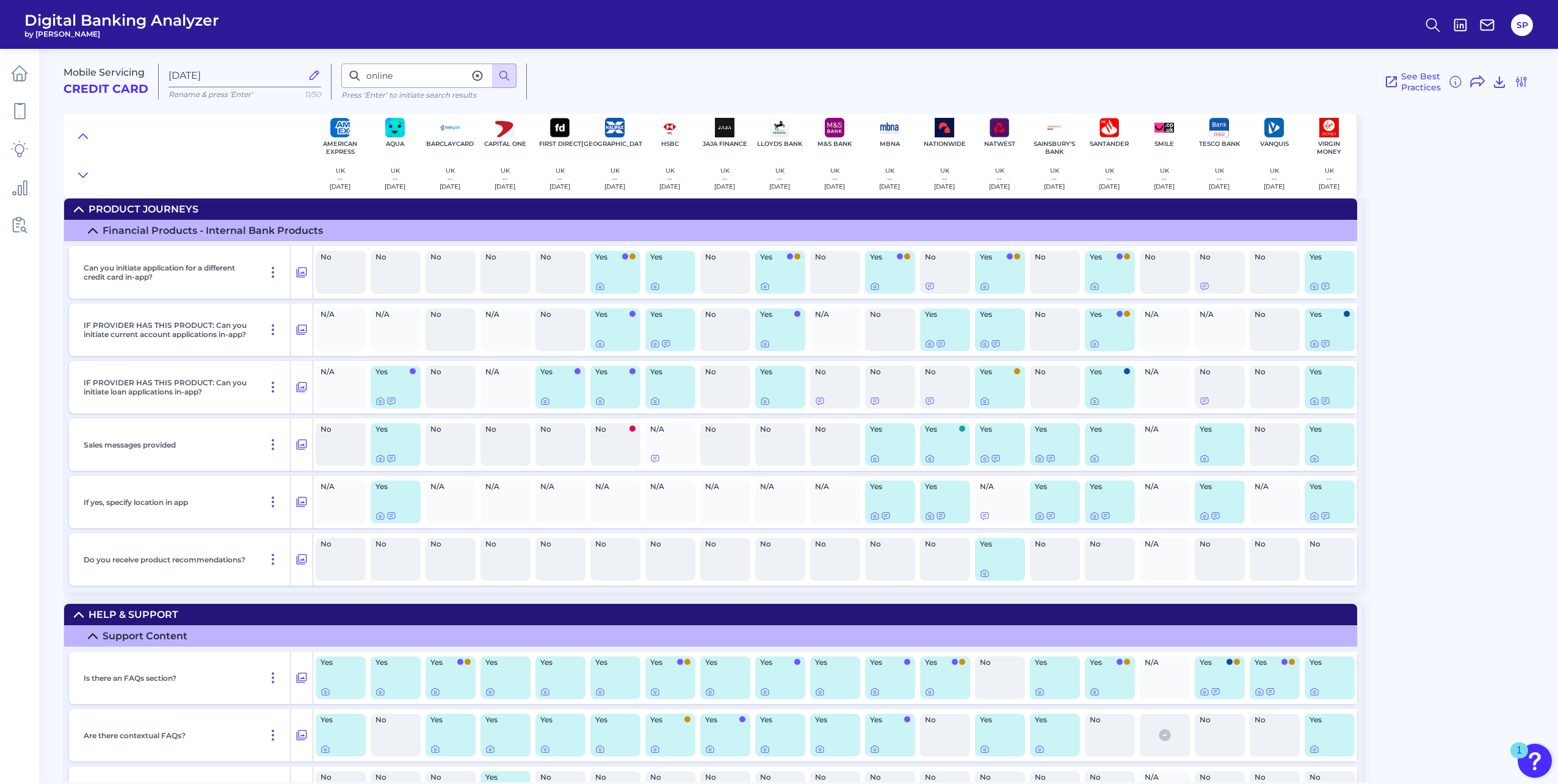
scroll to position [16909, 0]
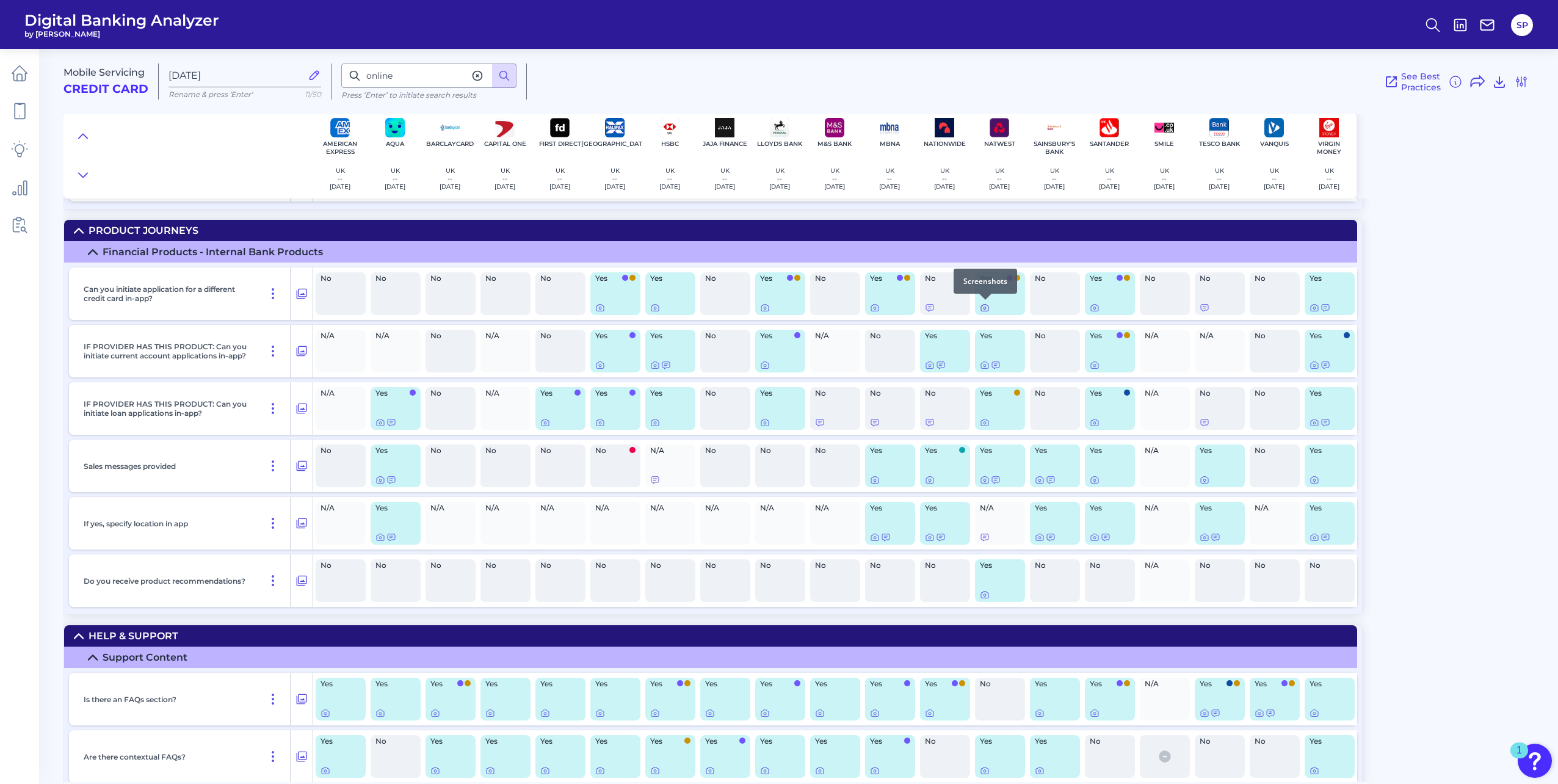
click at [986, 307] on icon at bounding box center [984, 307] width 9 height 9
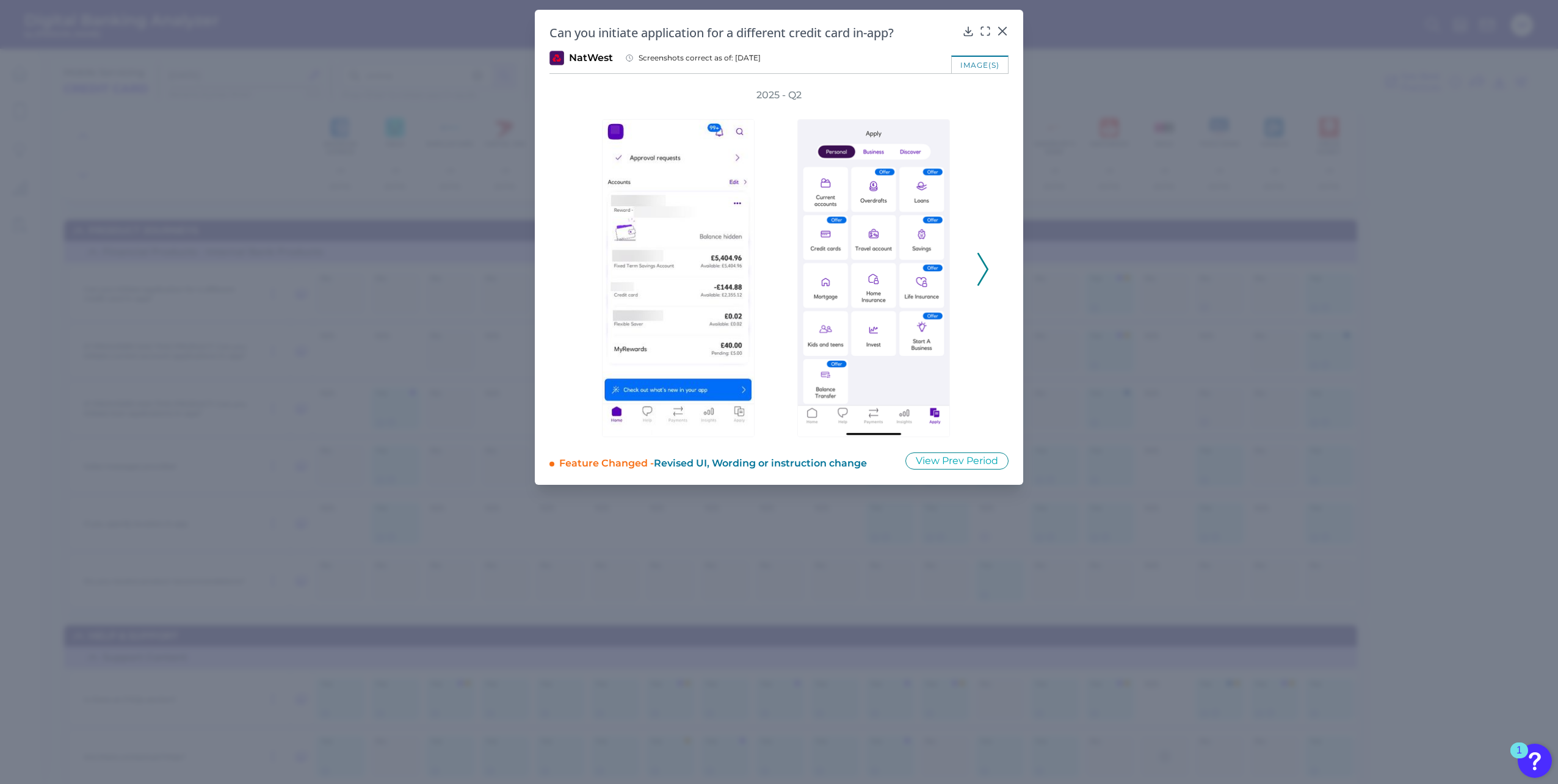
click at [989, 271] on div "2025 - Q2" at bounding box center [779, 262] width 459 height 348
click at [1000, 28] on icon at bounding box center [1003, 31] width 8 height 8
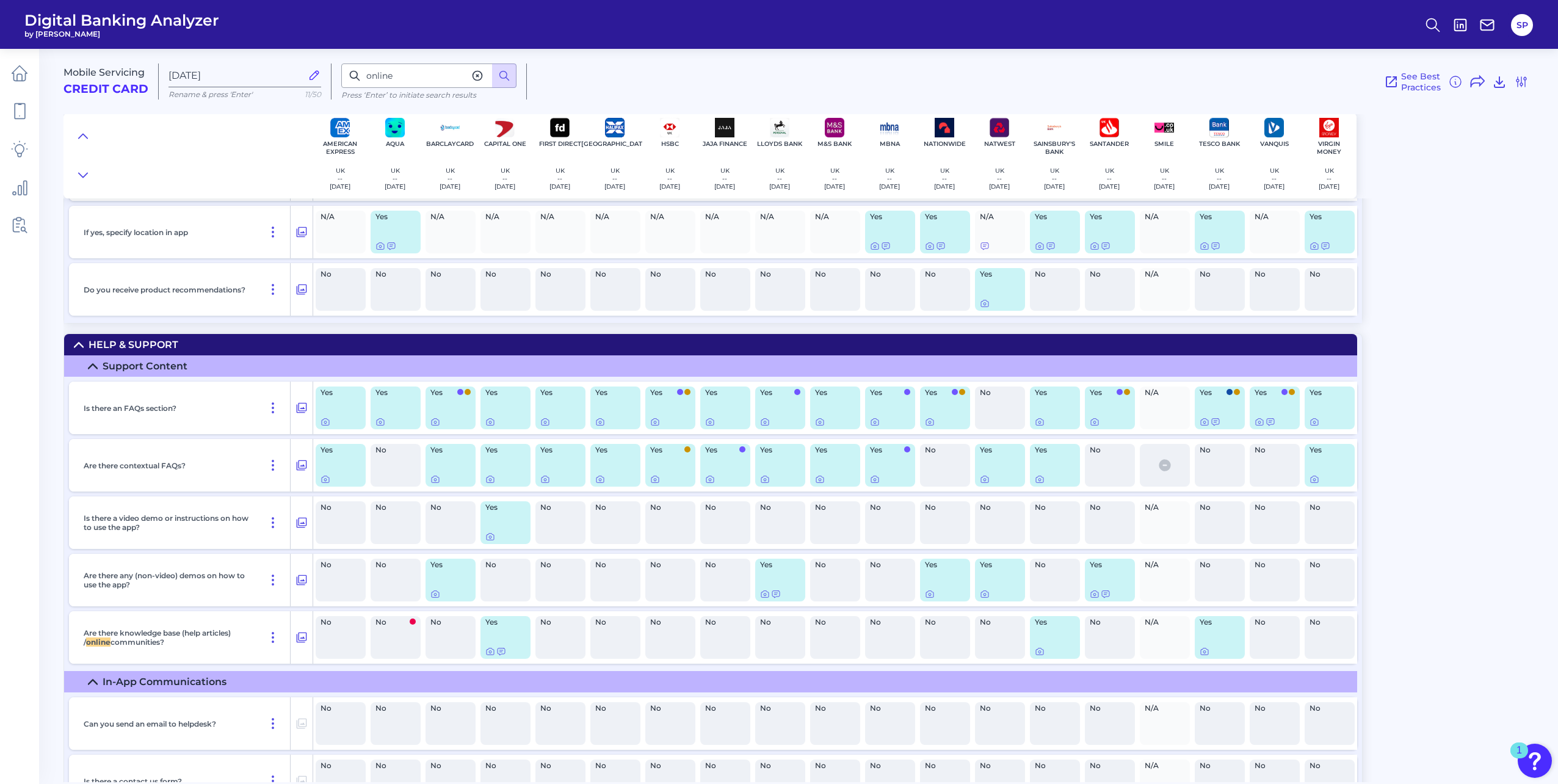
scroll to position [17204, 0]
